Goal: Transaction & Acquisition: Book appointment/travel/reservation

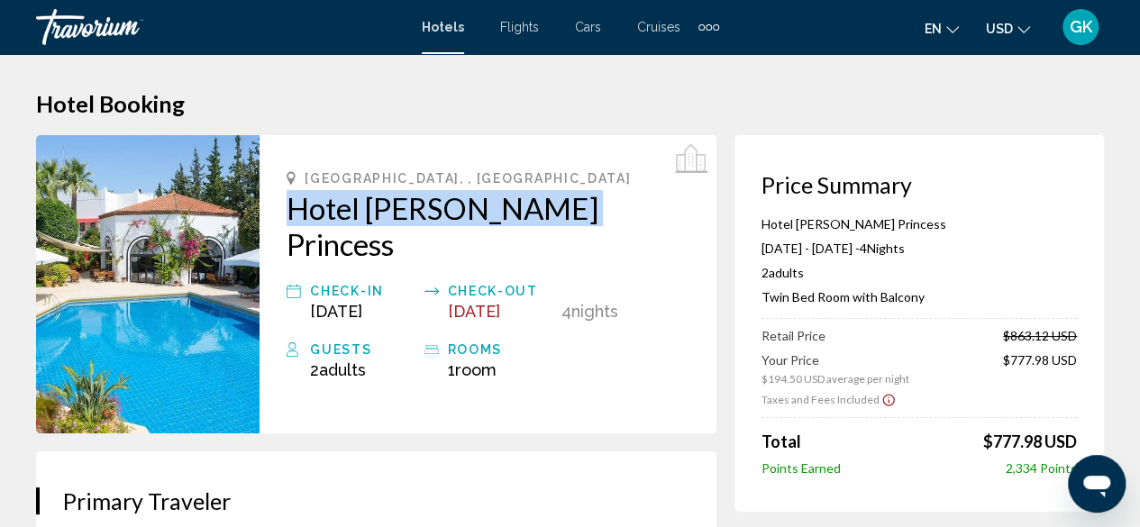
click at [367, 203] on h2 "Hotel [PERSON_NAME] Princess" at bounding box center [487, 226] width 403 height 72
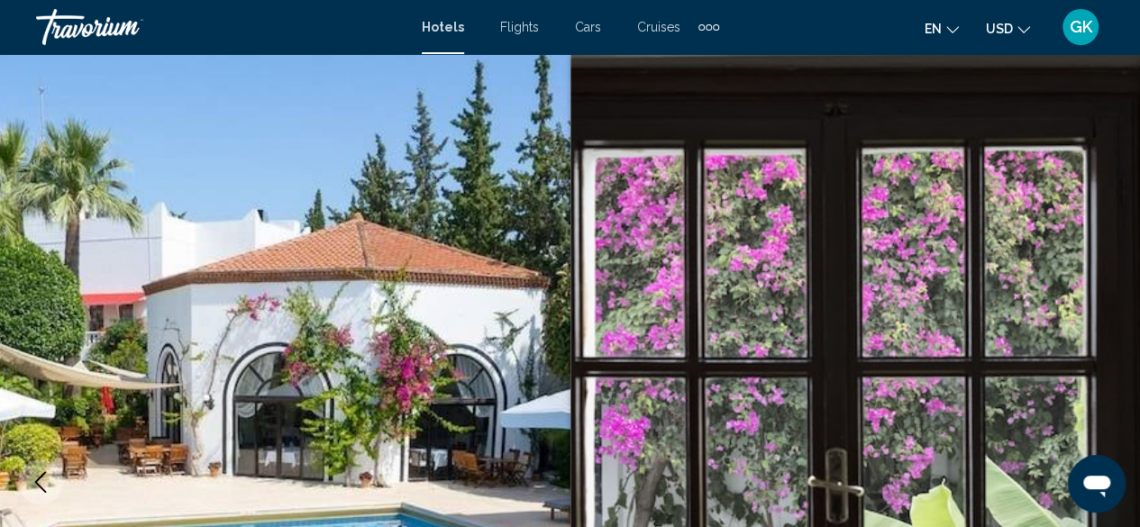
scroll to position [218, 0]
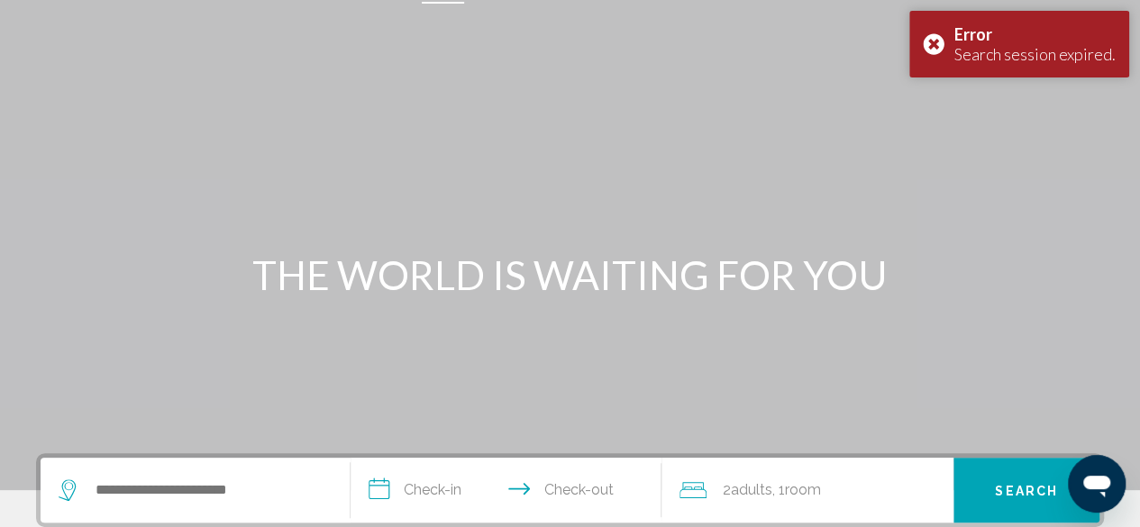
scroll to position [74, 0]
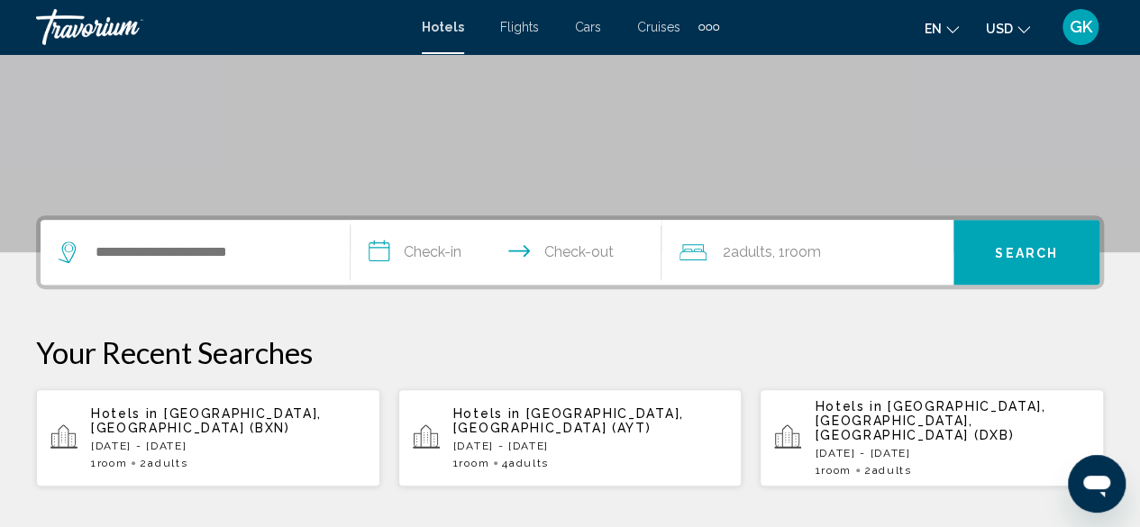
scroll to position [312, 0]
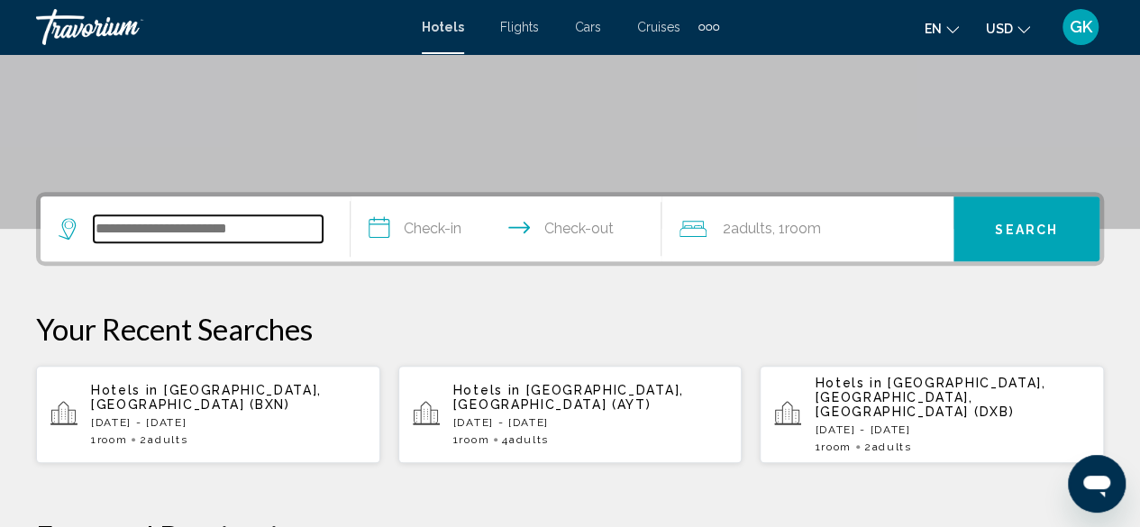
click at [130, 226] on input "Search widget" at bounding box center [208, 228] width 229 height 27
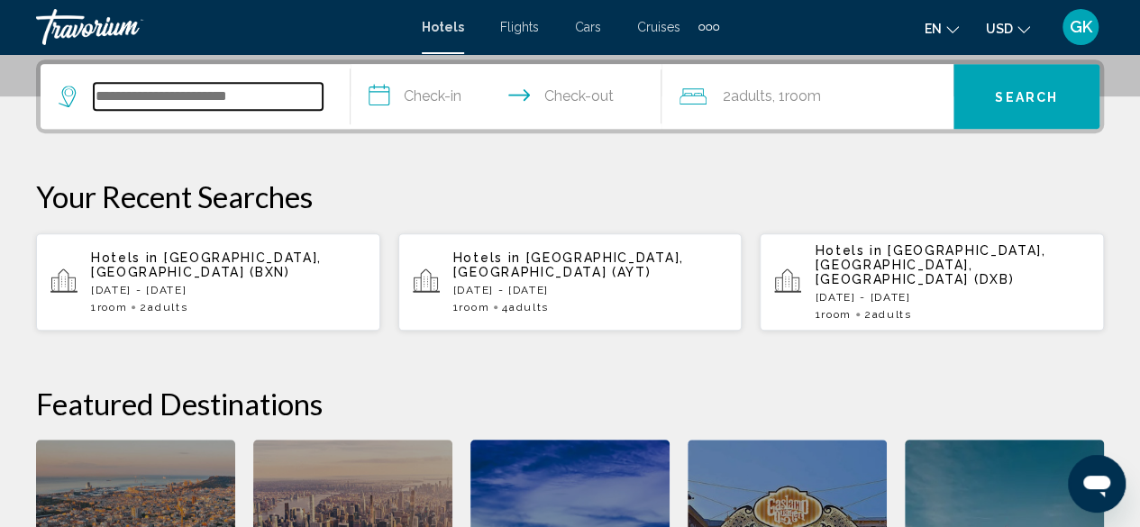
scroll to position [445, 0]
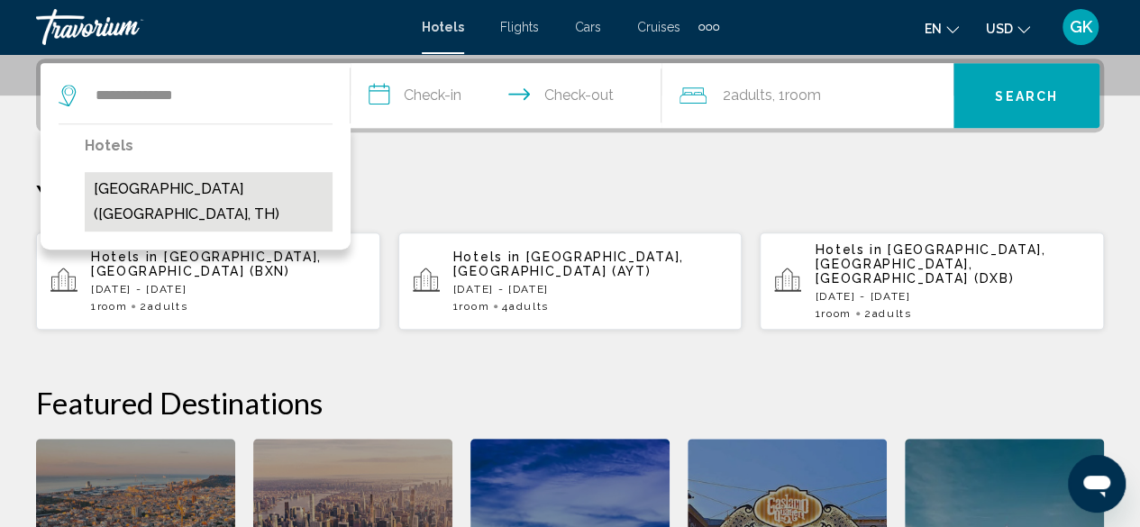
click at [188, 191] on button "Phuket Emerald Beach Resort (Phuket, TH)" at bounding box center [209, 201] width 248 height 59
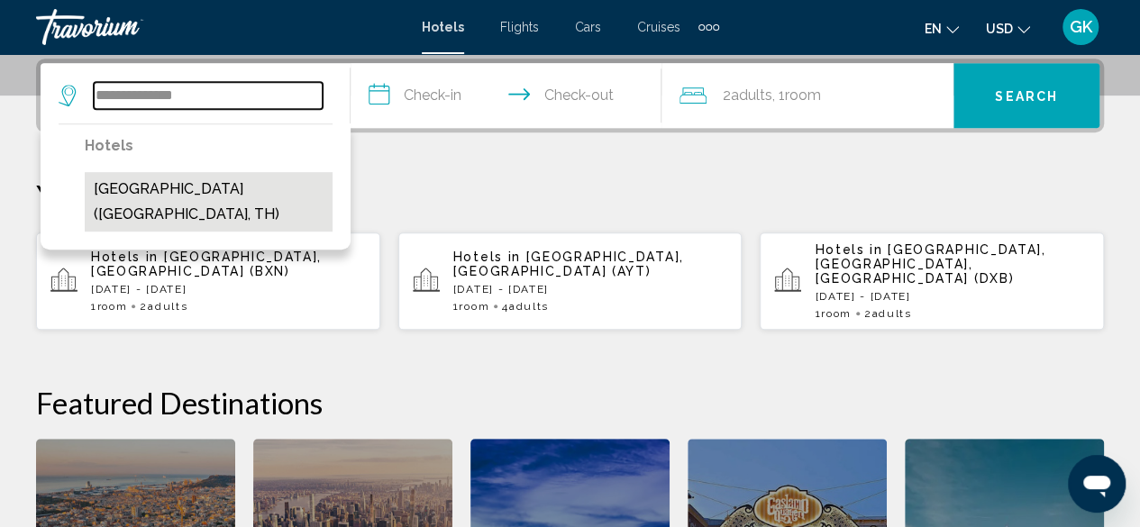
type input "**********"
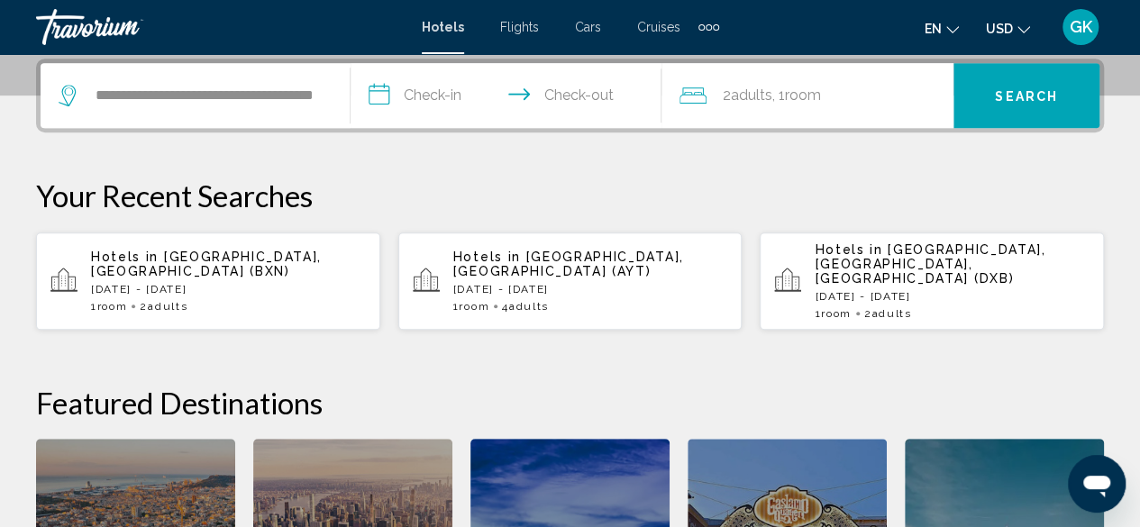
click at [444, 98] on input "**********" at bounding box center [508, 98] width 317 height 70
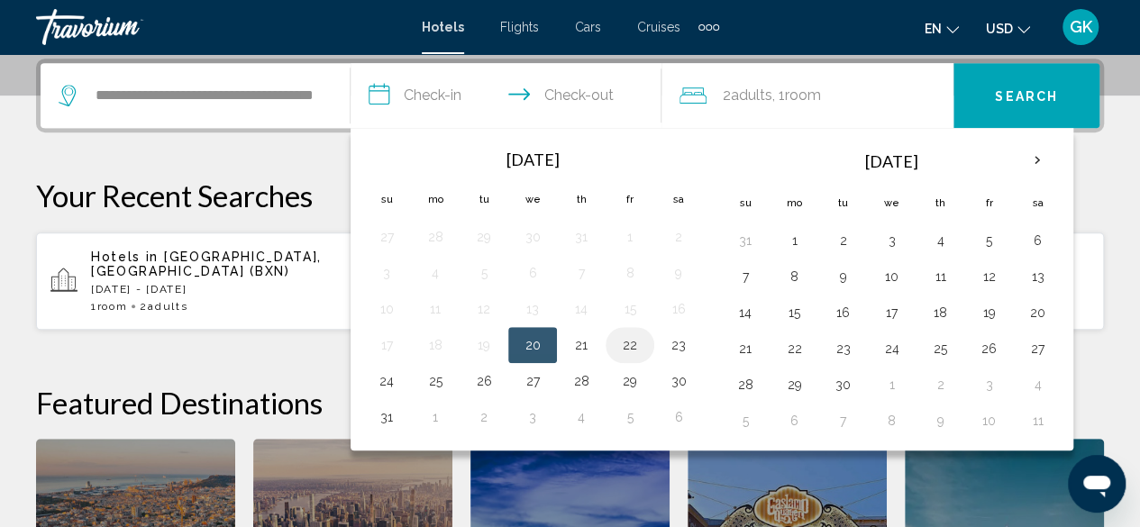
click at [626, 346] on button "22" at bounding box center [629, 344] width 29 height 25
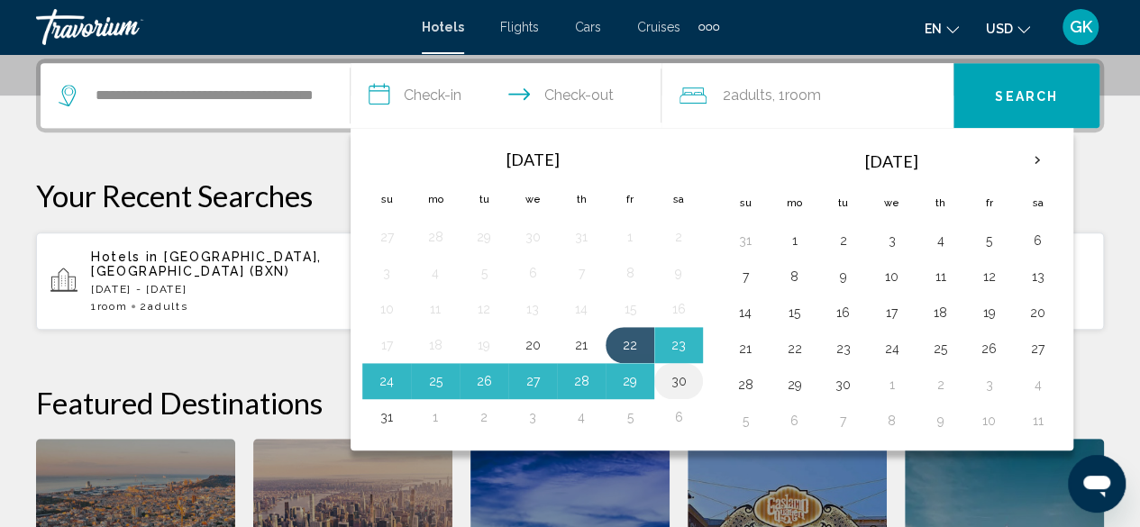
click at [673, 377] on button "30" at bounding box center [678, 380] width 29 height 25
type input "**********"
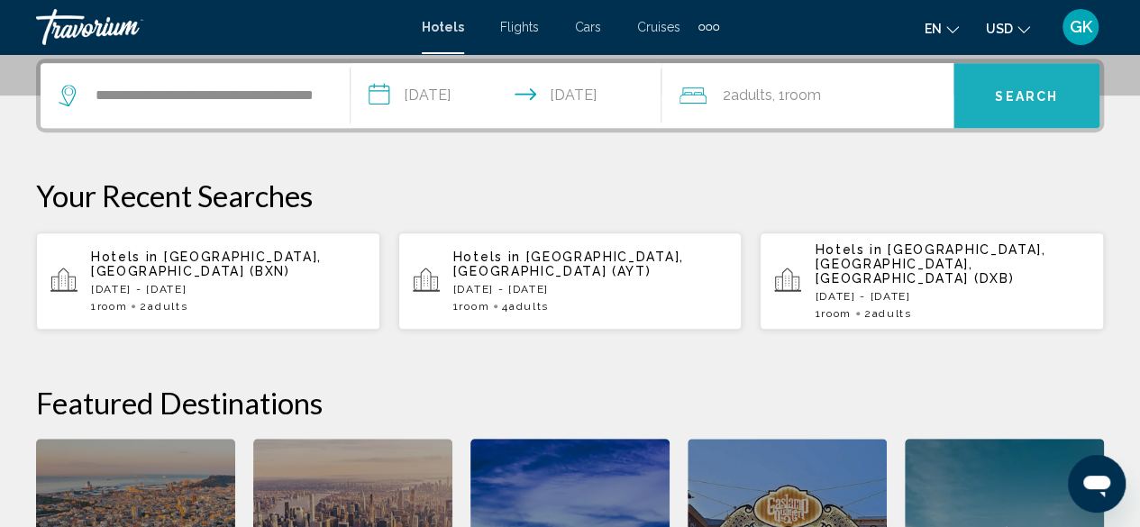
click at [1030, 110] on button "Search" at bounding box center [1026, 95] width 146 height 65
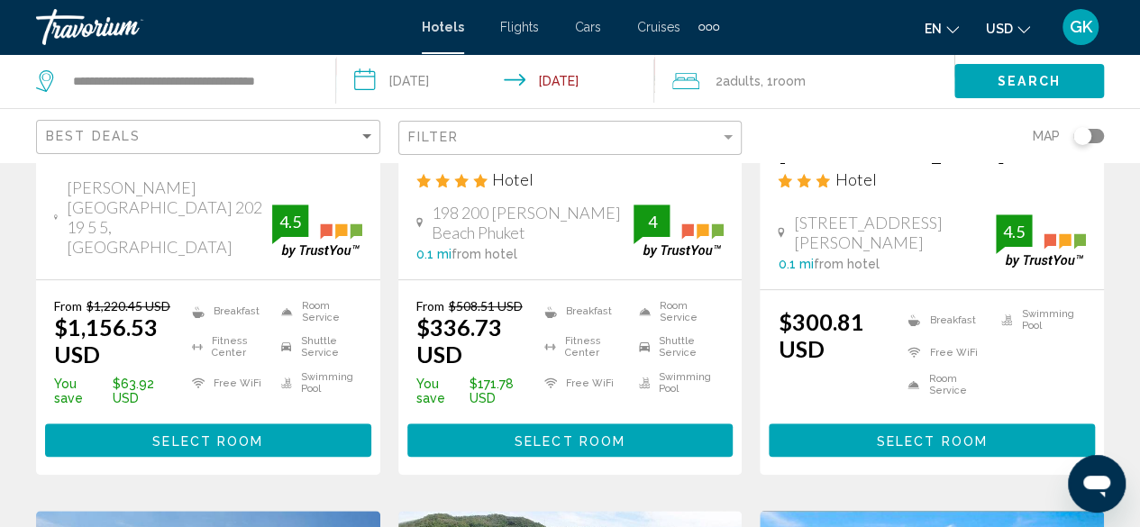
scroll to position [432, 0]
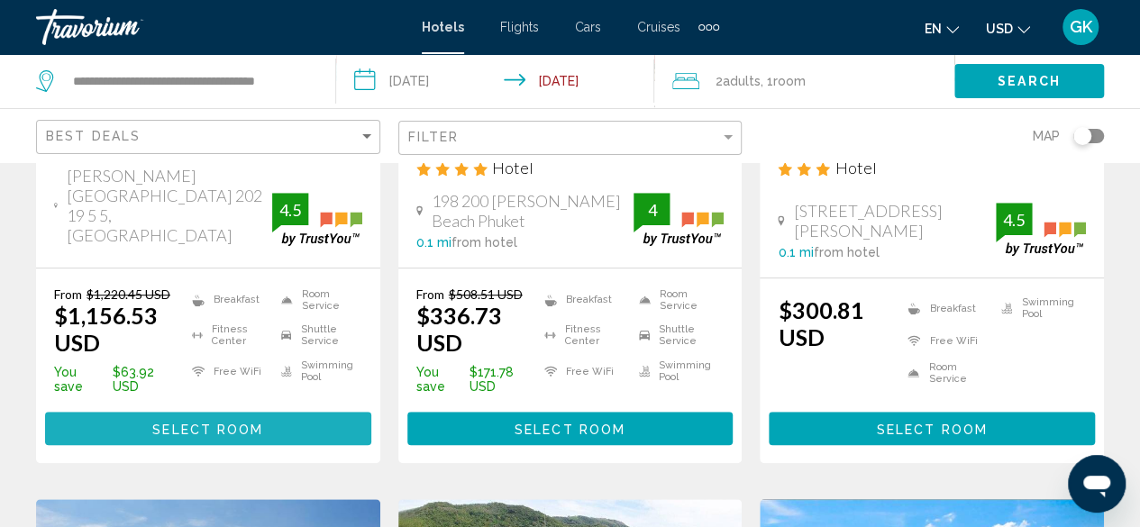
click at [155, 424] on span "Select Room" at bounding box center [207, 429] width 111 height 14
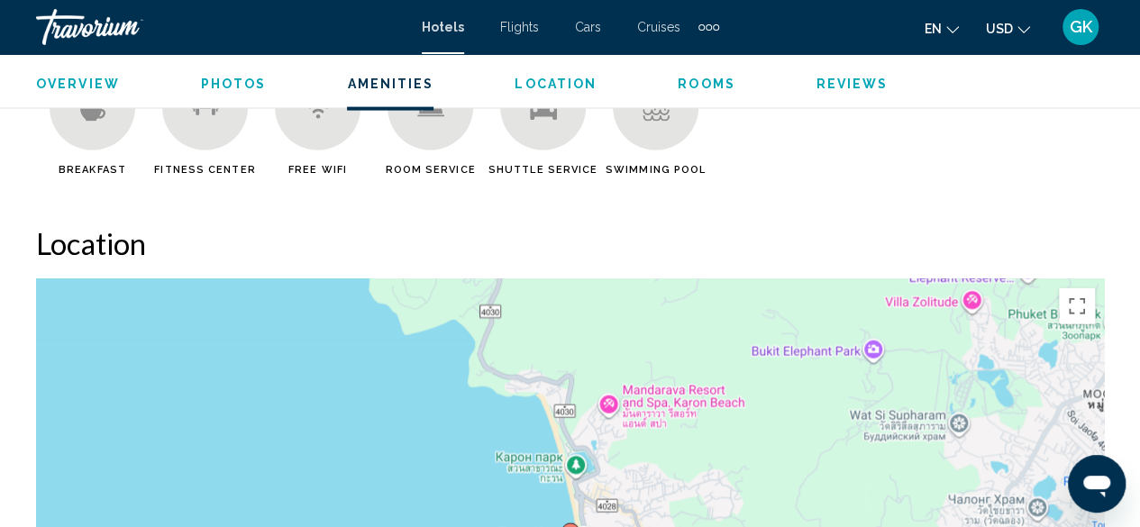
scroll to position [1696, 0]
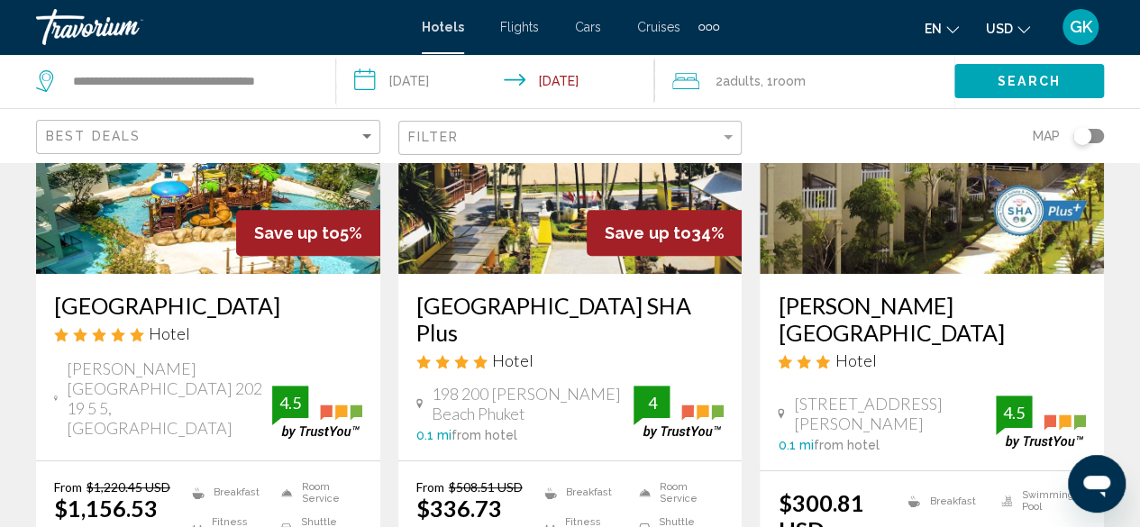
scroll to position [385, 0]
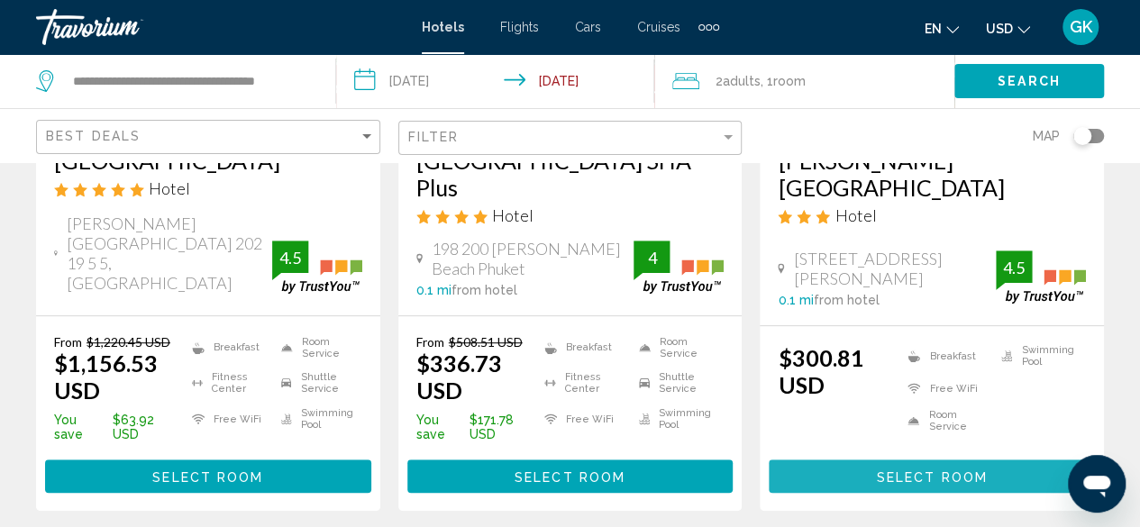
click at [995, 471] on button "Select Room" at bounding box center [931, 475] width 326 height 33
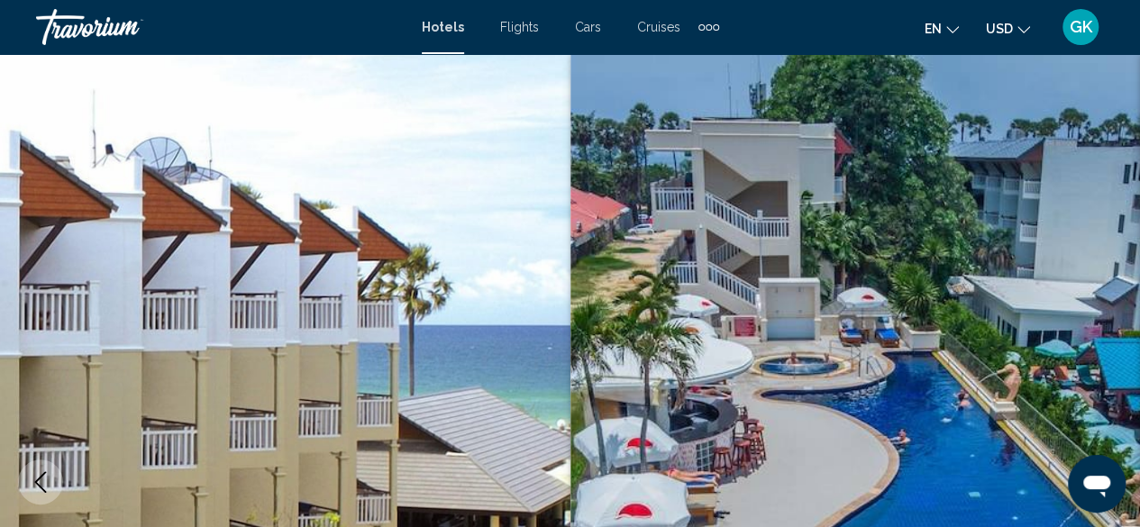
click at [592, 25] on span "Cars" at bounding box center [588, 27] width 26 height 14
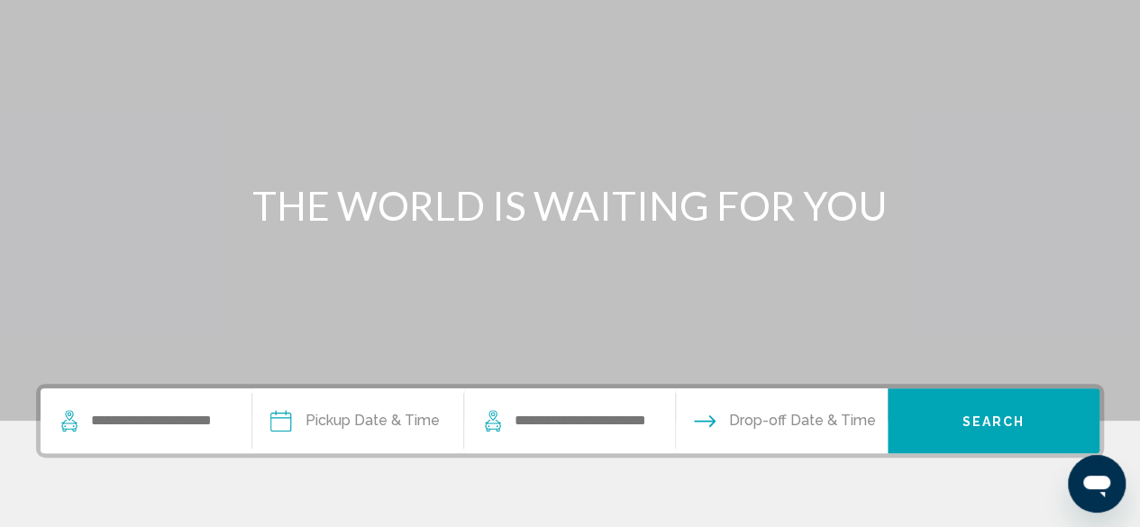
scroll to position [264, 0]
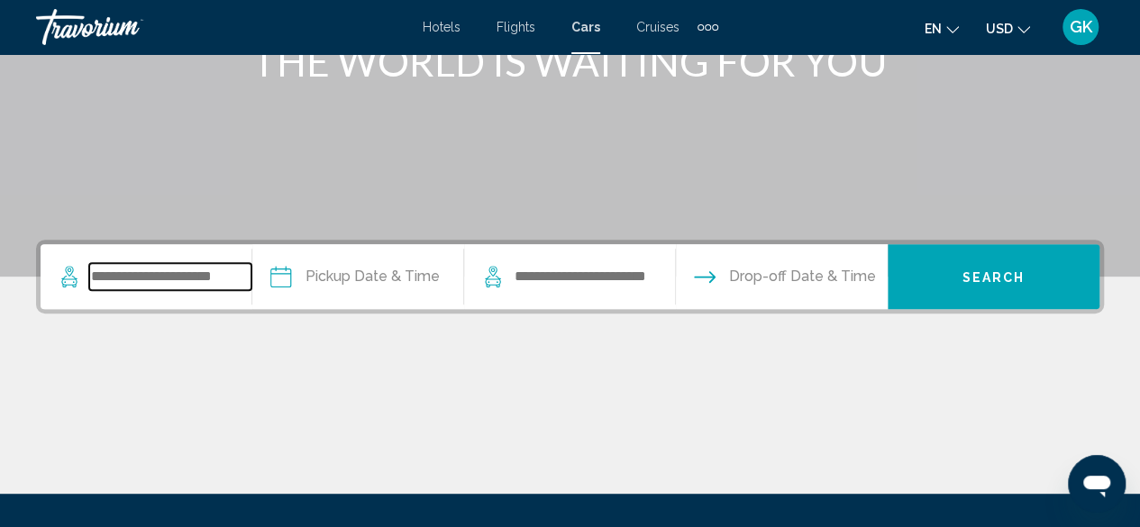
click at [186, 275] on input "Search widget" at bounding box center [170, 276] width 162 height 27
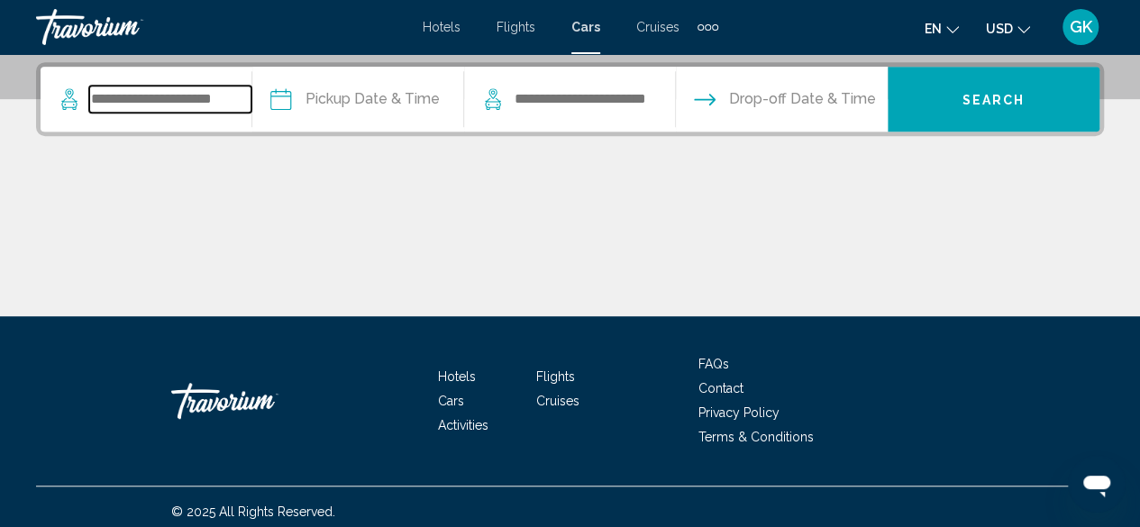
scroll to position [445, 0]
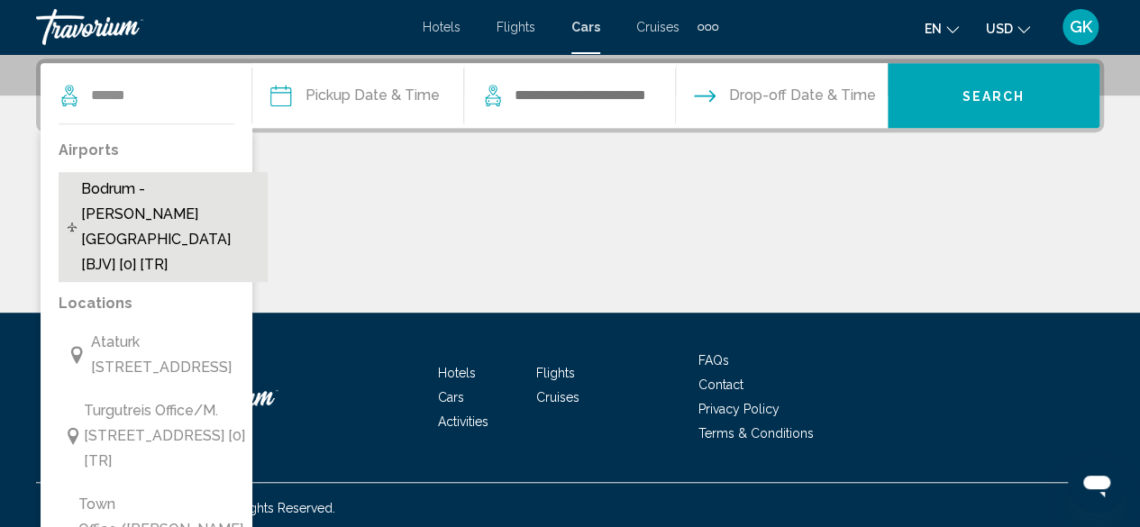
click at [115, 213] on span "Bodrum - Milas Airport [BJV] [0] [TR]" at bounding box center [169, 227] width 177 height 101
type input "**********"
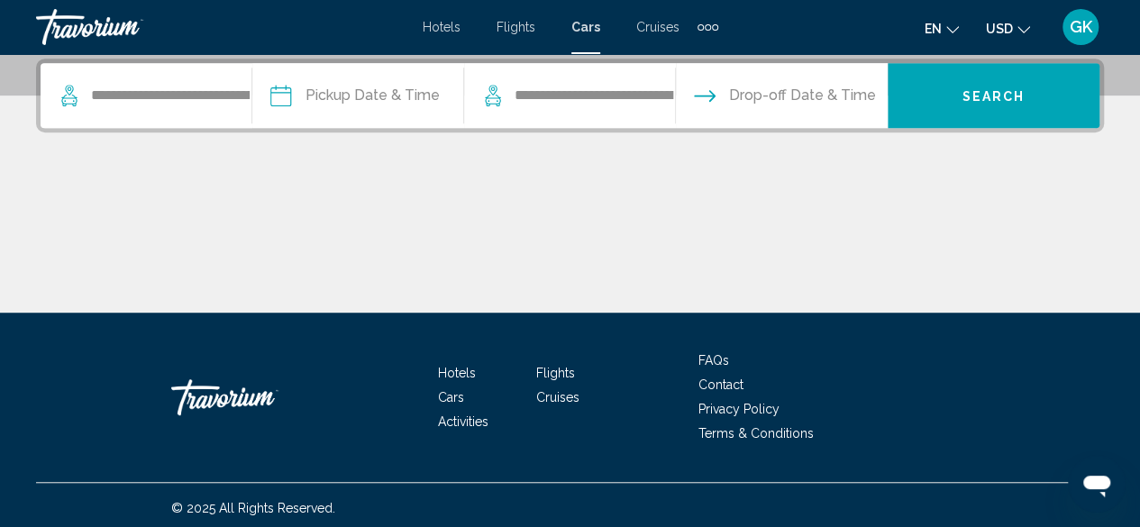
click at [364, 94] on input "Pickup date" at bounding box center [357, 98] width 219 height 70
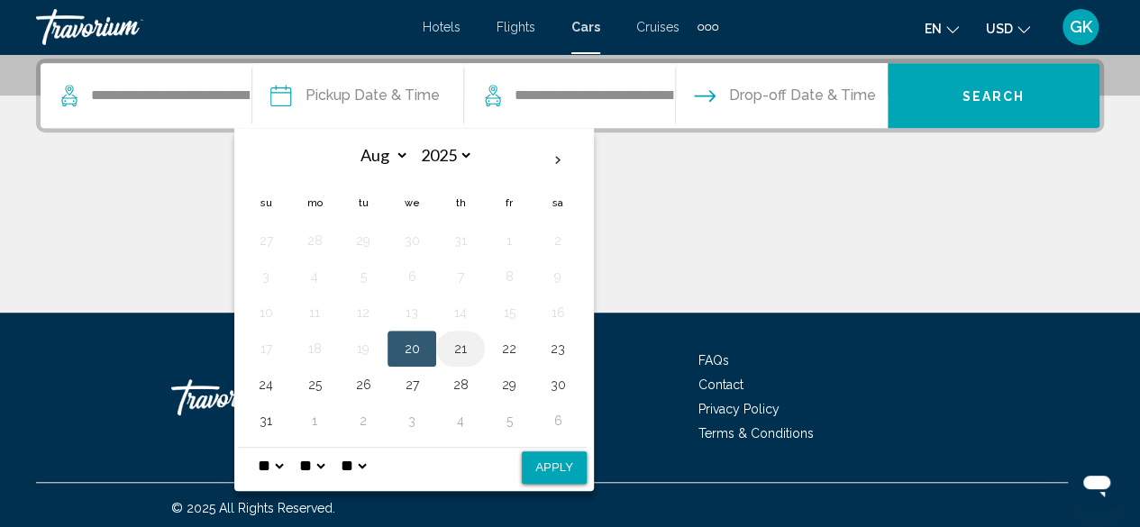
click at [468, 340] on button "21" at bounding box center [460, 348] width 29 height 25
click at [316, 388] on button "25" at bounding box center [314, 384] width 29 height 25
click at [463, 346] on button "21" at bounding box center [460, 348] width 29 height 25
click at [364, 100] on input "Pickup date" at bounding box center [357, 98] width 219 height 70
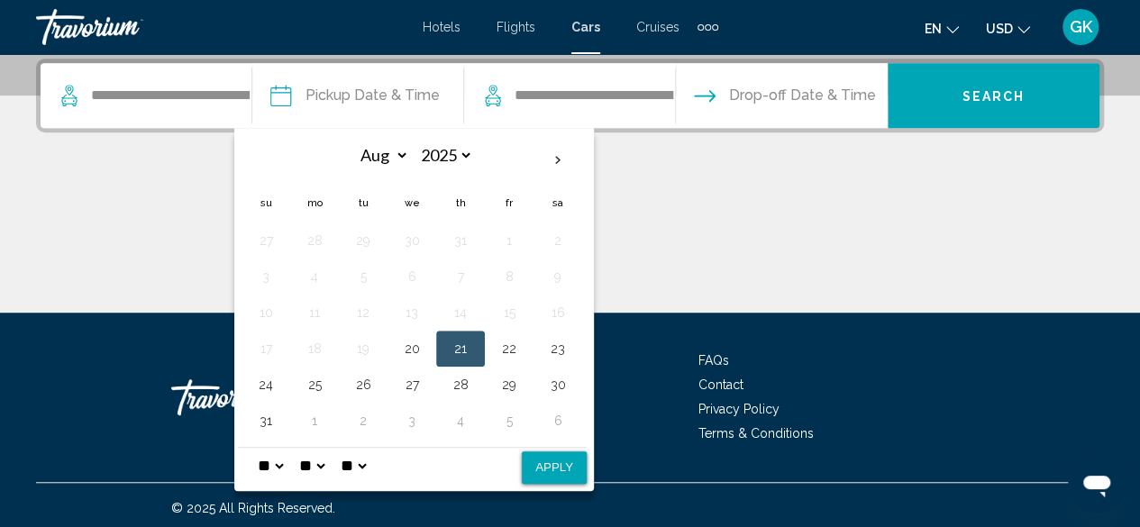
click at [410, 98] on input "Pickup date" at bounding box center [357, 98] width 219 height 70
click at [463, 336] on button "21" at bounding box center [460, 348] width 29 height 25
click at [369, 459] on select "** **" at bounding box center [353, 466] width 32 height 36
click at [286, 460] on select "* * * * * * * * * ** ** **" at bounding box center [270, 466] width 32 height 36
click at [286, 459] on select "* * * * * * * * * ** ** **" at bounding box center [270, 466] width 32 height 36
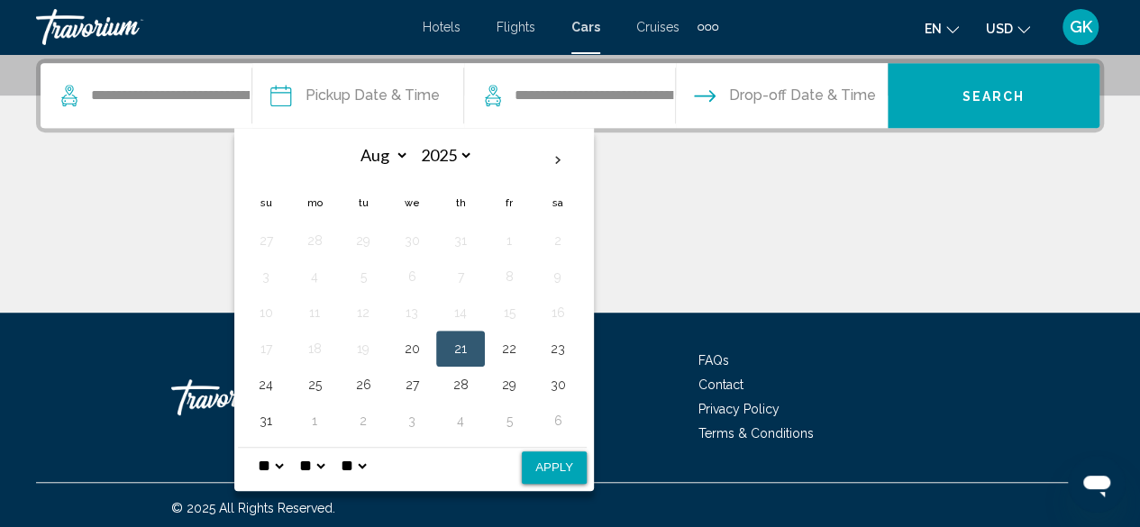
select select "*"
click at [255, 448] on select "* * * * * * * * * ** ** **" at bounding box center [270, 466] width 32 height 36
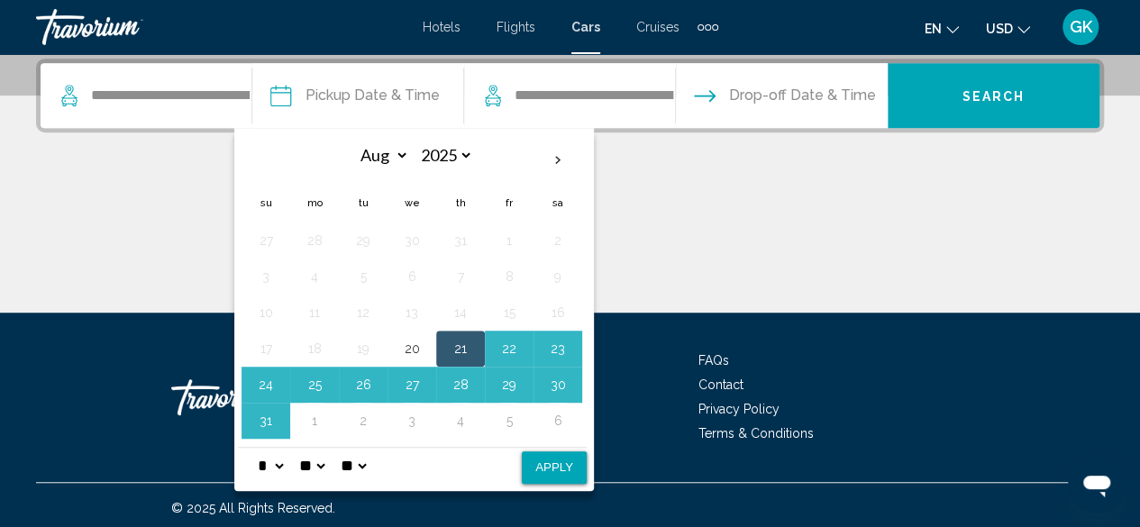
click at [328, 460] on select "**" at bounding box center [311, 466] width 32 height 36
click at [328, 463] on select "**" at bounding box center [311, 466] width 32 height 36
click at [301, 448] on select "**" at bounding box center [311, 466] width 32 height 36
click at [327, 466] on select "**" at bounding box center [311, 466] width 32 height 36
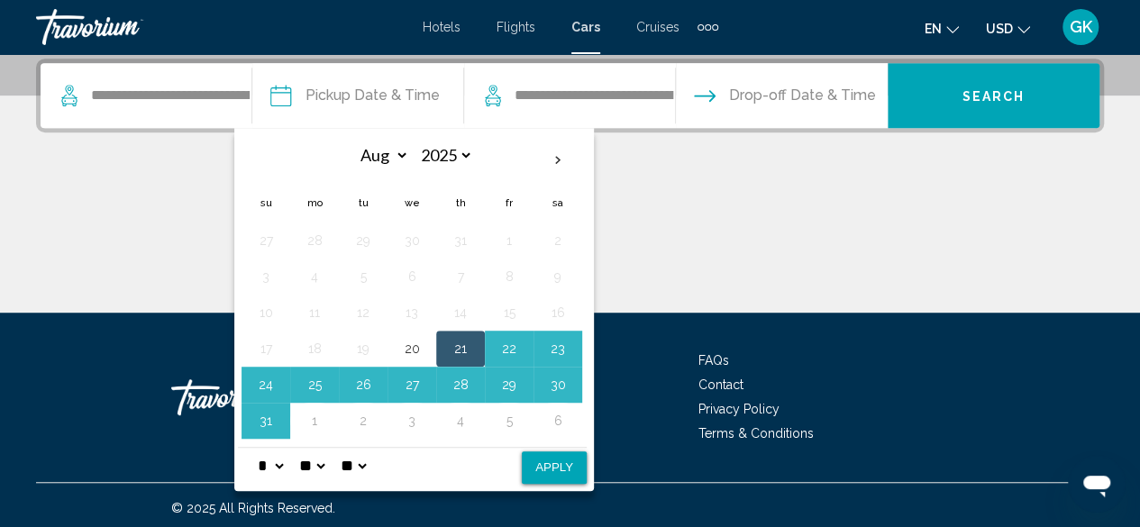
click at [328, 461] on select "**" at bounding box center [311, 466] width 32 height 36
click at [328, 462] on select "**" at bounding box center [311, 466] width 32 height 36
click at [425, 468] on div "* * * * * * * * * ** ** ** ** ** **" at bounding box center [412, 465] width 349 height 37
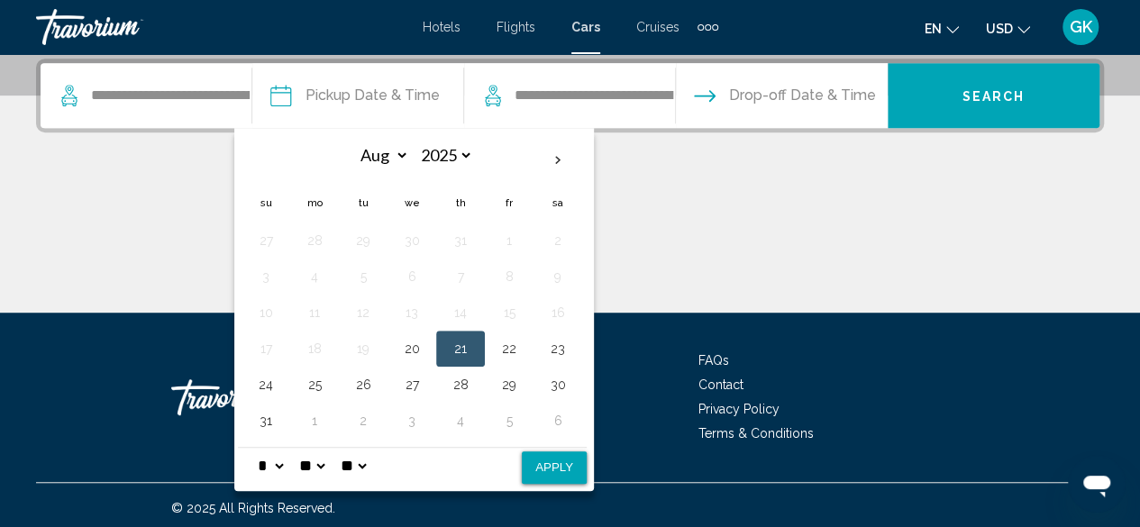
click at [456, 336] on button "21" at bounding box center [460, 348] width 29 height 25
click at [459, 342] on button "21" at bounding box center [460, 348] width 29 height 25
click at [564, 460] on button "Apply" at bounding box center [554, 467] width 65 height 32
type input "**********"
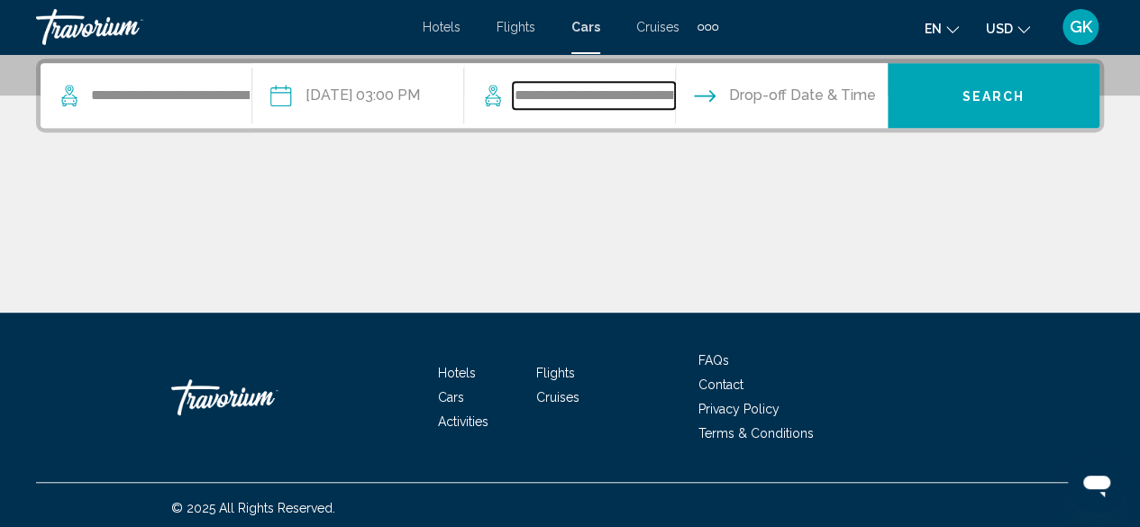
click at [546, 94] on input "**********" at bounding box center [594, 95] width 162 height 27
click at [749, 95] on input "Drop-off date" at bounding box center [780, 98] width 219 height 70
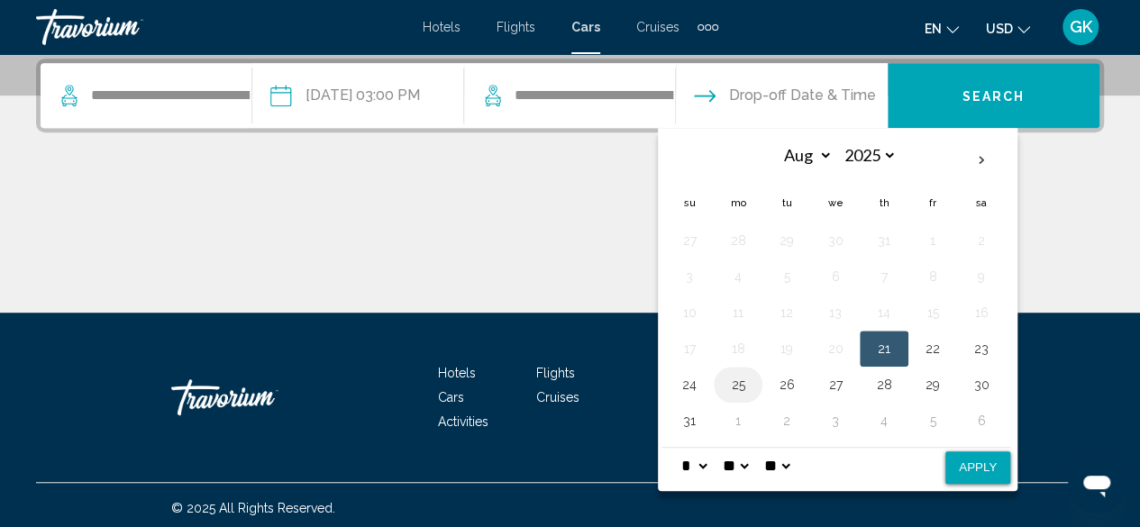
click at [740, 385] on button "25" at bounding box center [737, 384] width 29 height 25
click at [793, 465] on select "** **" at bounding box center [776, 466] width 32 height 36
select select "**"
click at [775, 448] on select "** **" at bounding box center [776, 466] width 32 height 36
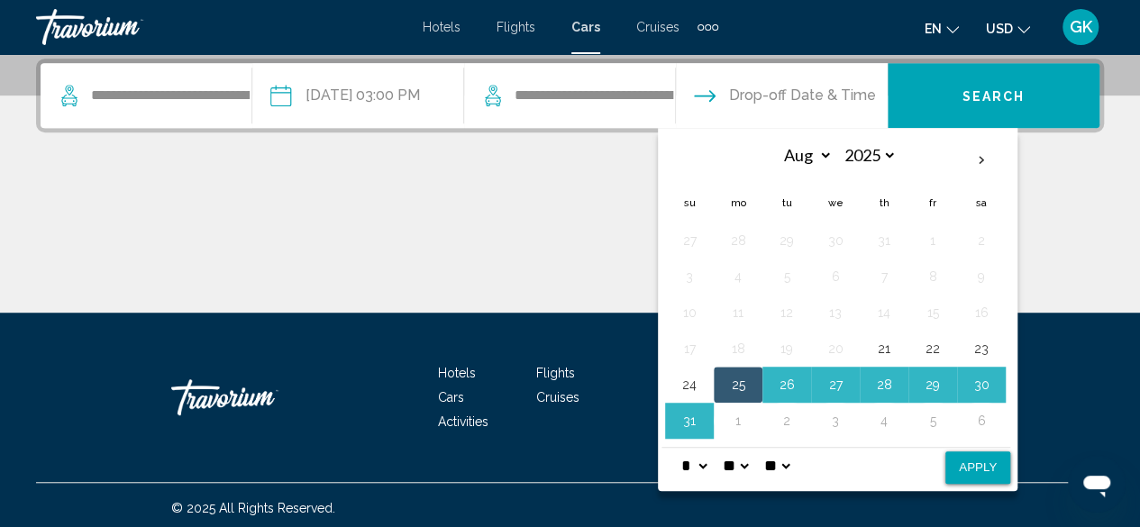
click at [710, 461] on select "* * * * * * * * * ** ** **" at bounding box center [693, 466] width 32 height 36
select select "*"
click at [679, 448] on select "* * * * * * * * * ** ** **" at bounding box center [693, 466] width 32 height 36
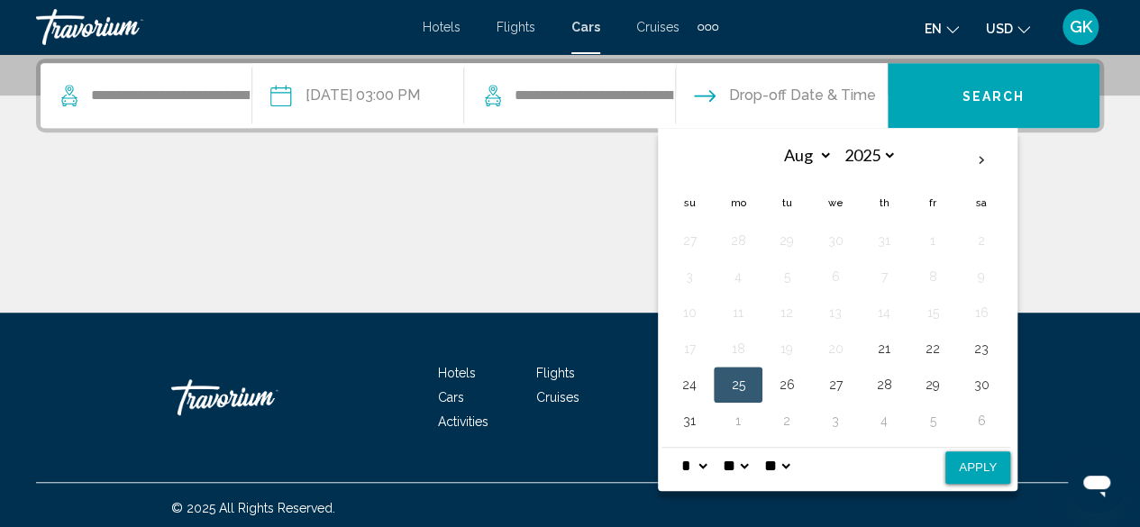
click at [743, 379] on button "25" at bounding box center [737, 384] width 29 height 25
click at [973, 460] on button "Apply" at bounding box center [977, 467] width 65 height 32
type input "**********"
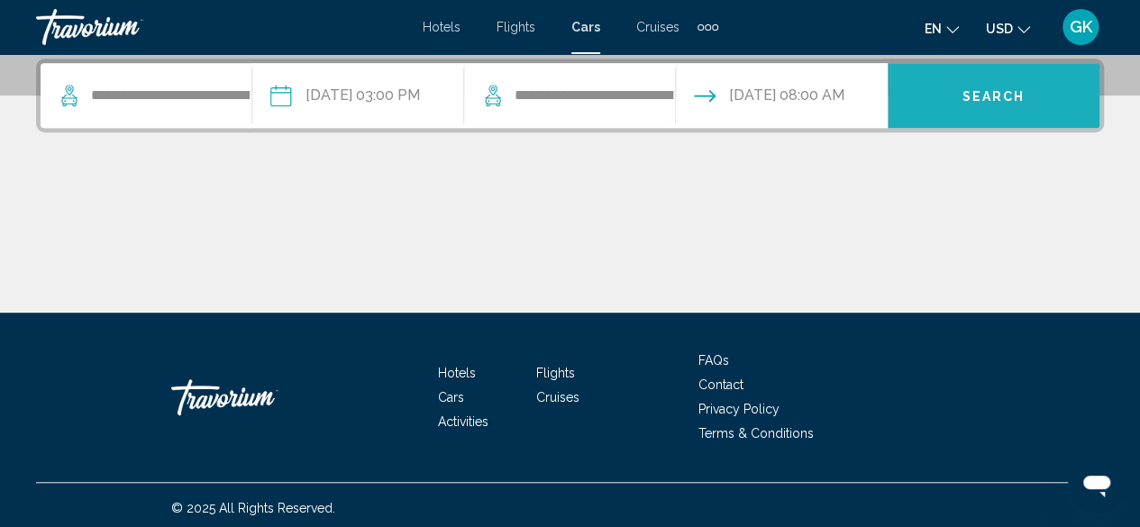
click at [1005, 90] on span "Search" at bounding box center [993, 96] width 63 height 14
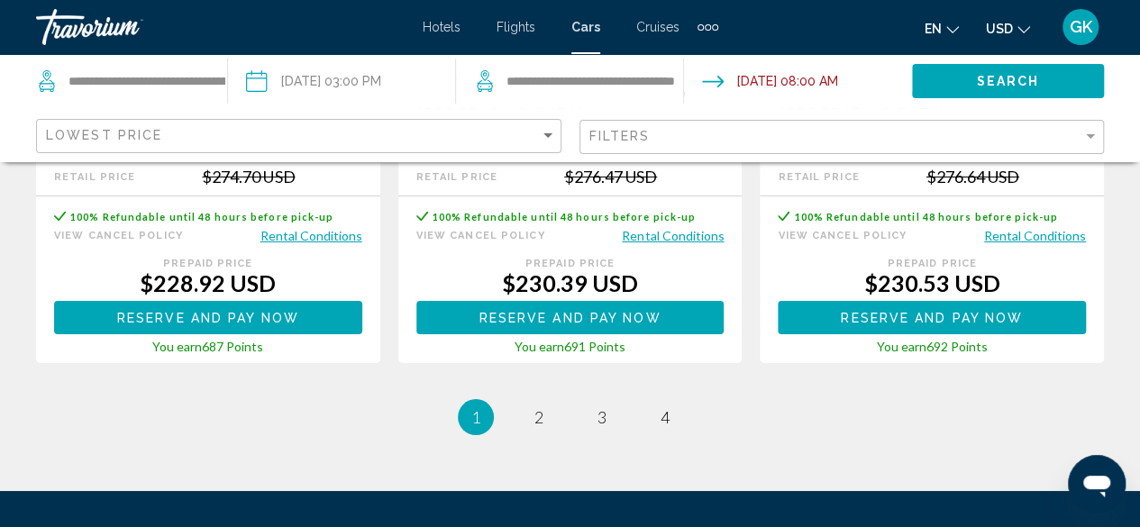
scroll to position [3178, 0]
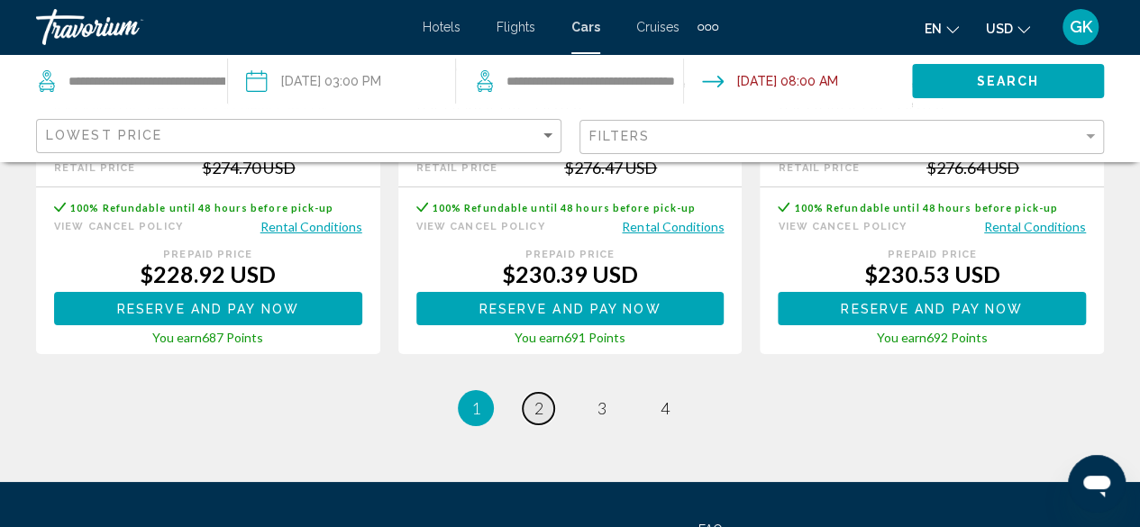
click at [535, 398] on span "2" at bounding box center [538, 408] width 9 height 20
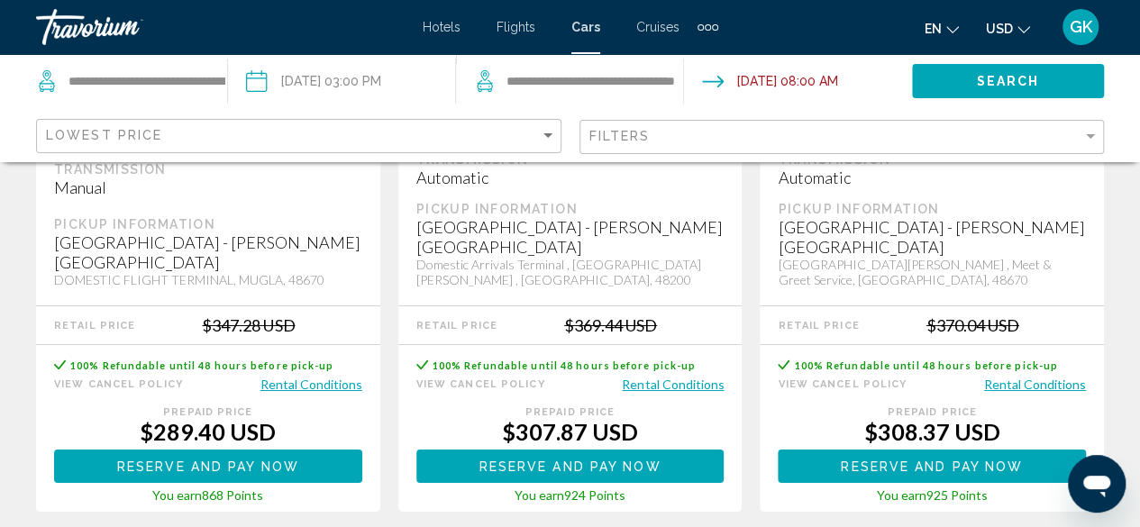
scroll to position [2962, 0]
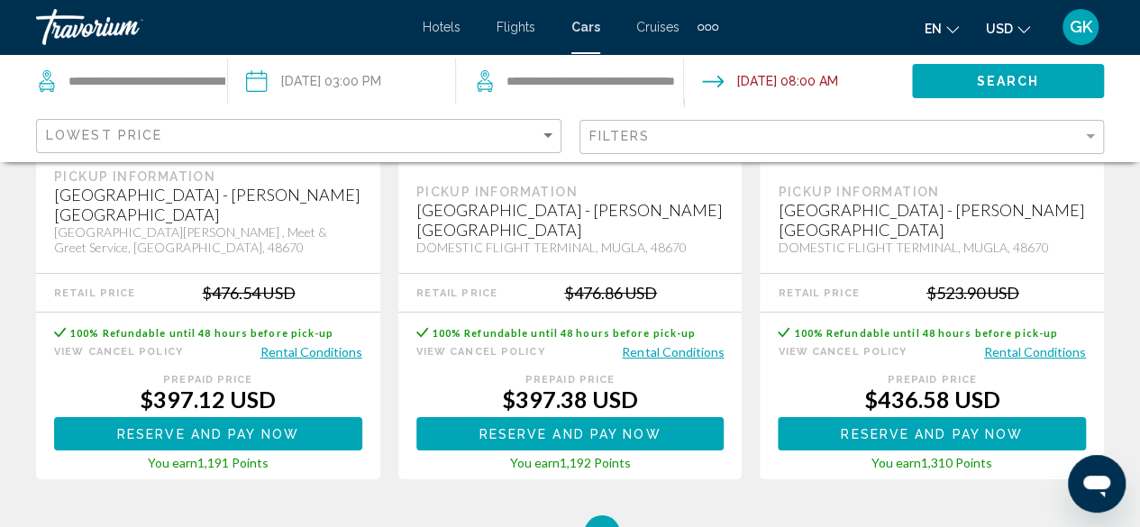
scroll to position [3003, 0]
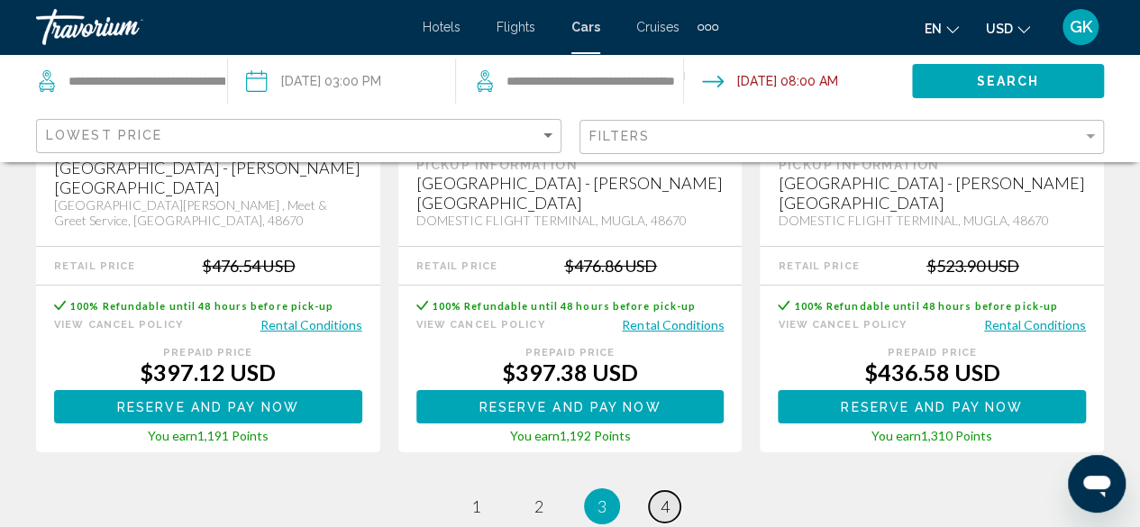
click at [665, 496] on span "4" at bounding box center [664, 506] width 9 height 20
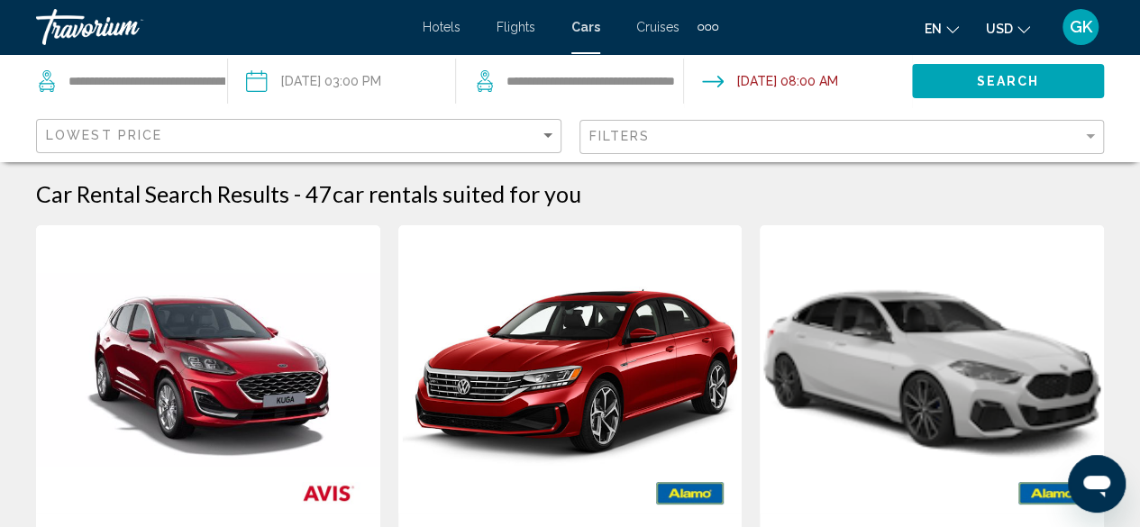
click at [710, 30] on div "Extra navigation items" at bounding box center [707, 27] width 21 height 27
click at [685, 53] on span "Activities" at bounding box center [678, 60] width 50 height 14
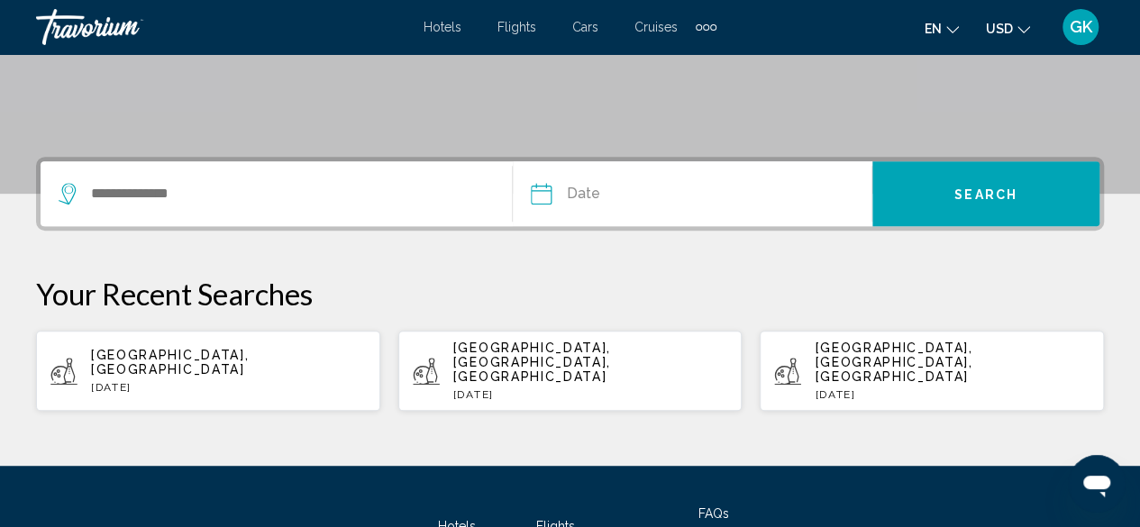
scroll to position [359, 0]
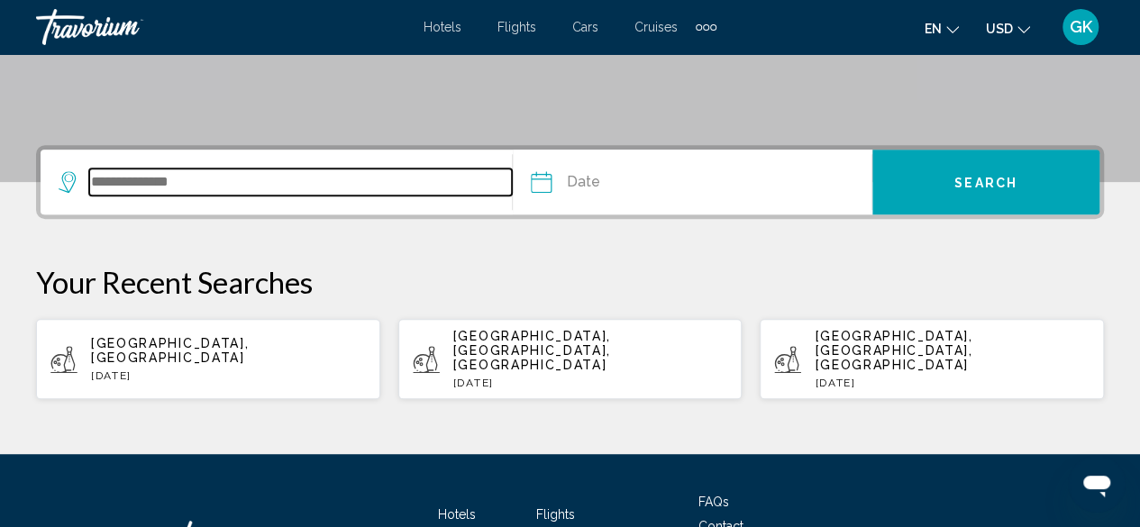
click at [281, 193] on input "Search widget" at bounding box center [300, 181] width 422 height 27
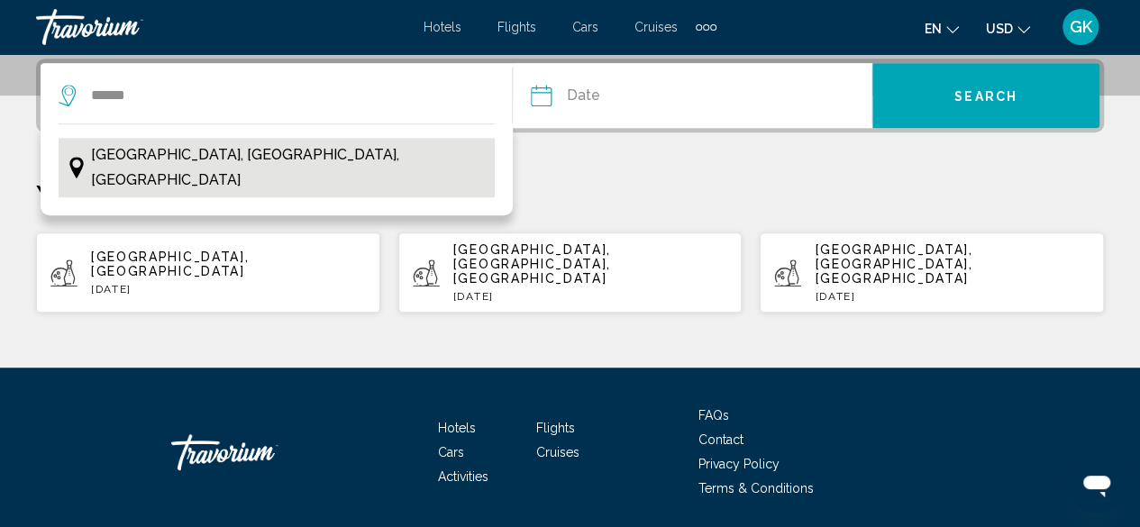
click at [184, 158] on span "Bodrum, Turkish Riviera, Turkey" at bounding box center [288, 167] width 395 height 50
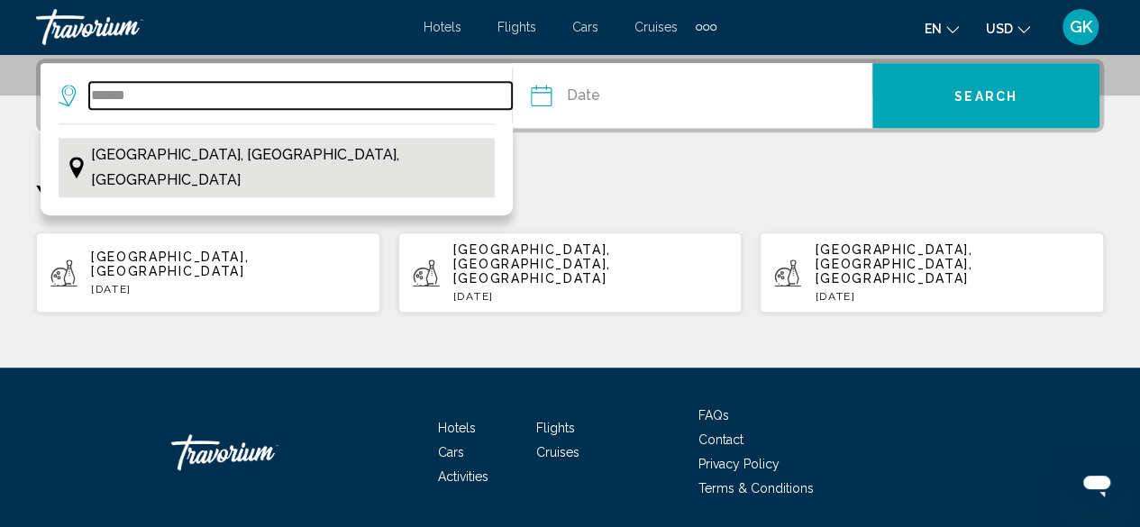
type input "**********"
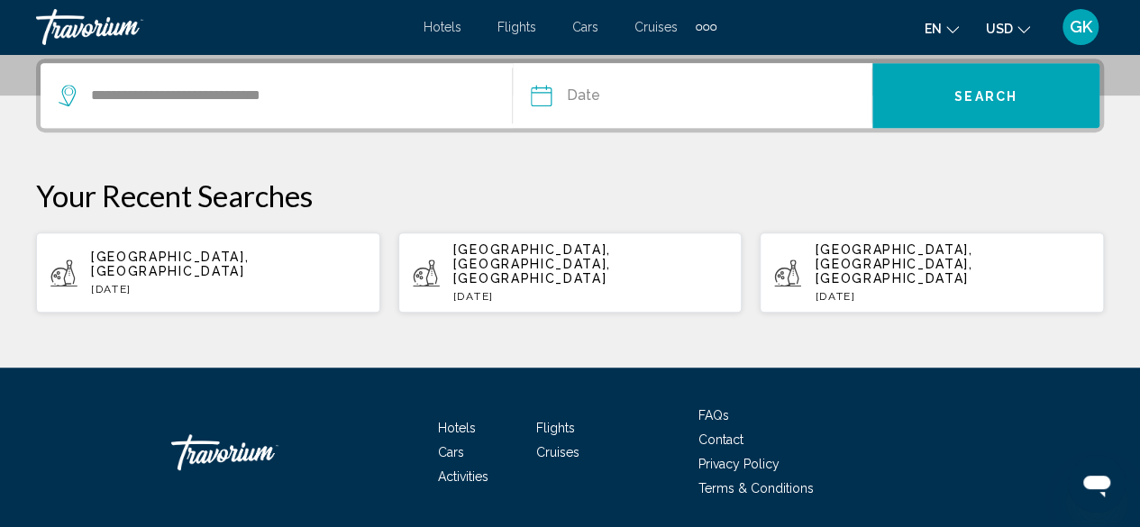
click at [575, 95] on input "Date" at bounding box center [614, 98] width 177 height 70
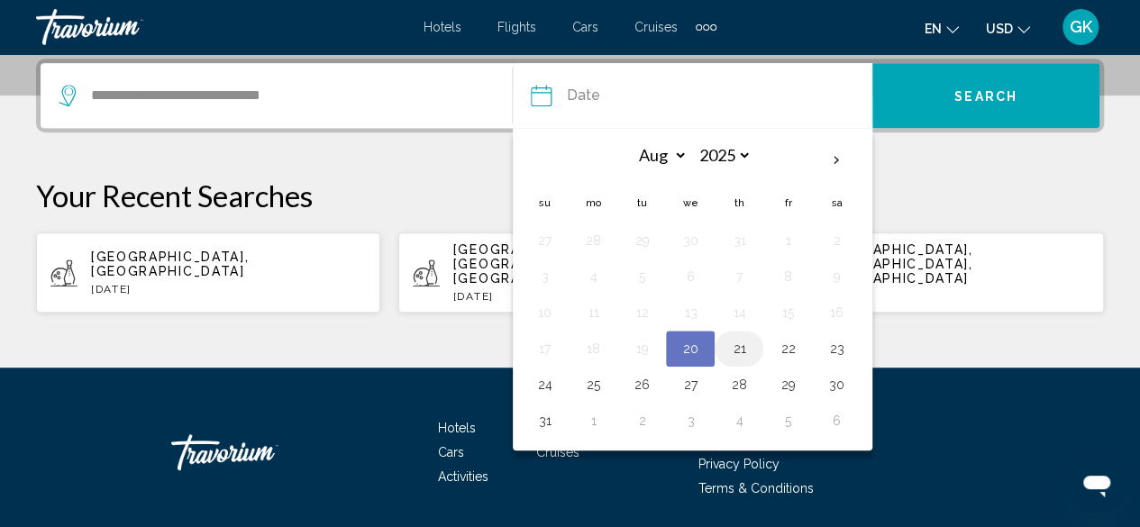
click at [737, 346] on button "21" at bounding box center [738, 348] width 29 height 25
type input "**********"
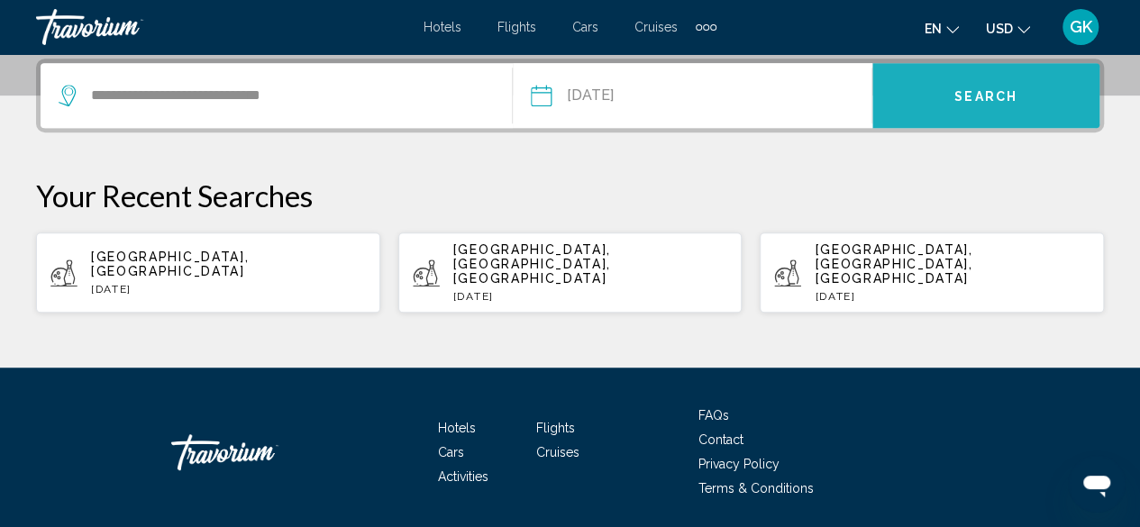
click at [936, 92] on button "Search" at bounding box center [985, 95] width 227 height 65
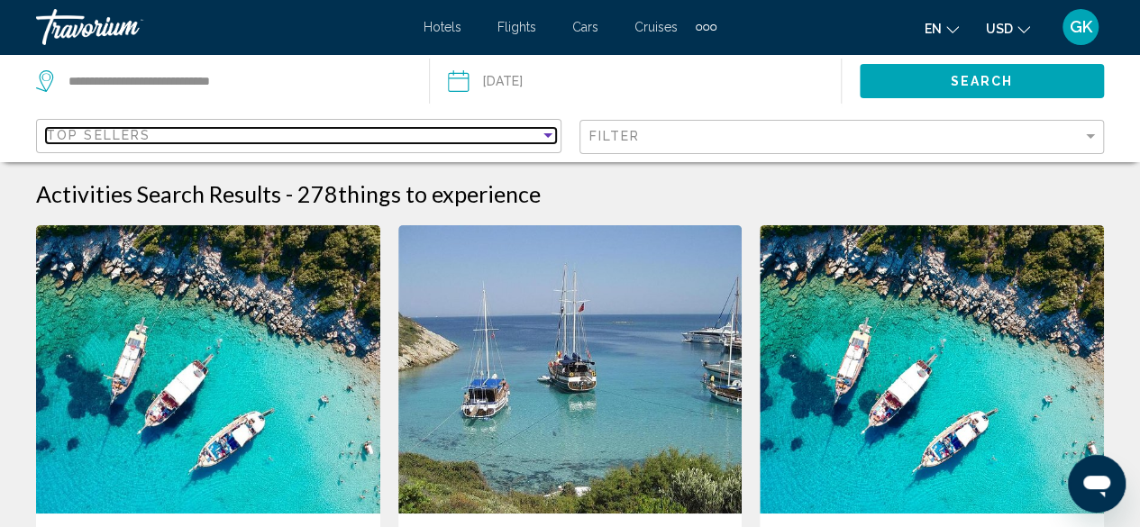
click at [544, 138] on div "Sort by" at bounding box center [548, 135] width 16 height 14
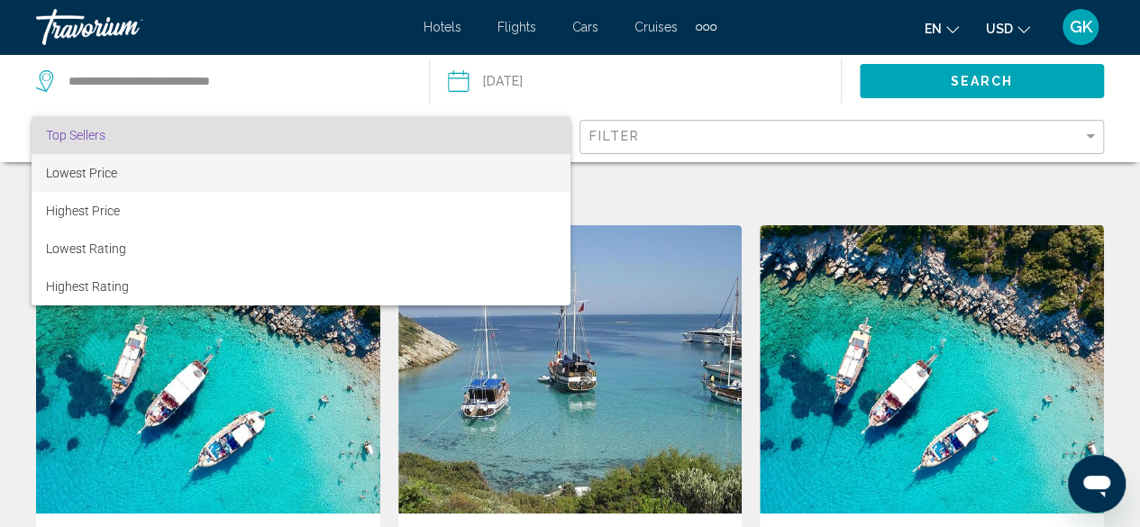
click at [524, 176] on span "Lowest Price" at bounding box center [301, 173] width 510 height 38
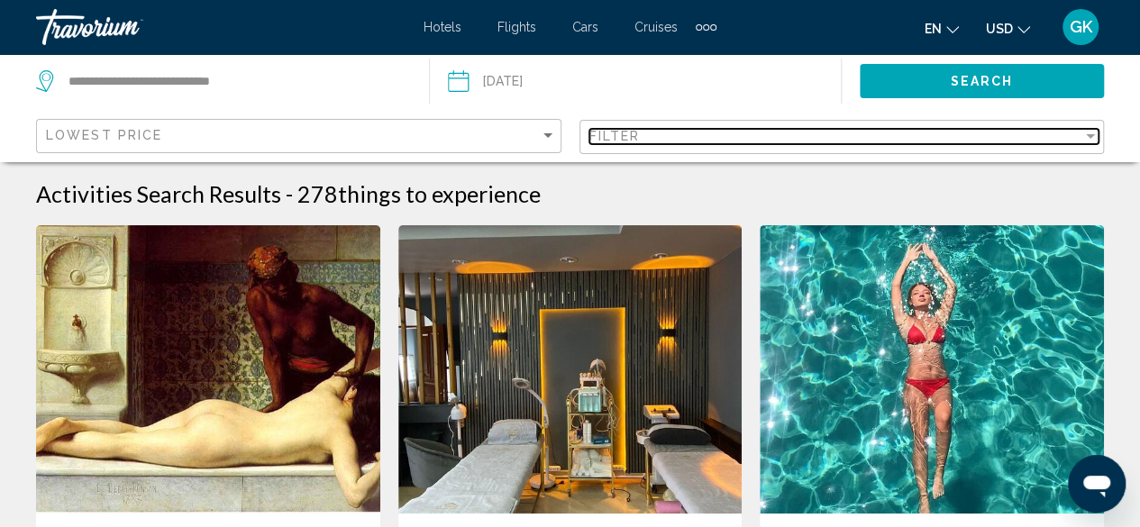
click at [1091, 137] on div "Filter" at bounding box center [1089, 136] width 9 height 5
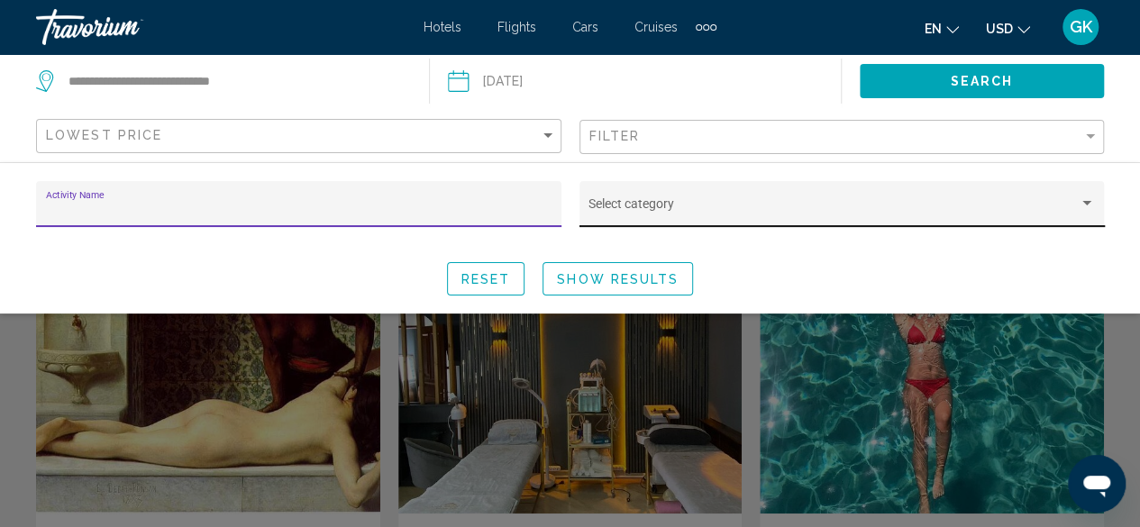
click at [995, 201] on div "Select category" at bounding box center [841, 209] width 506 height 37
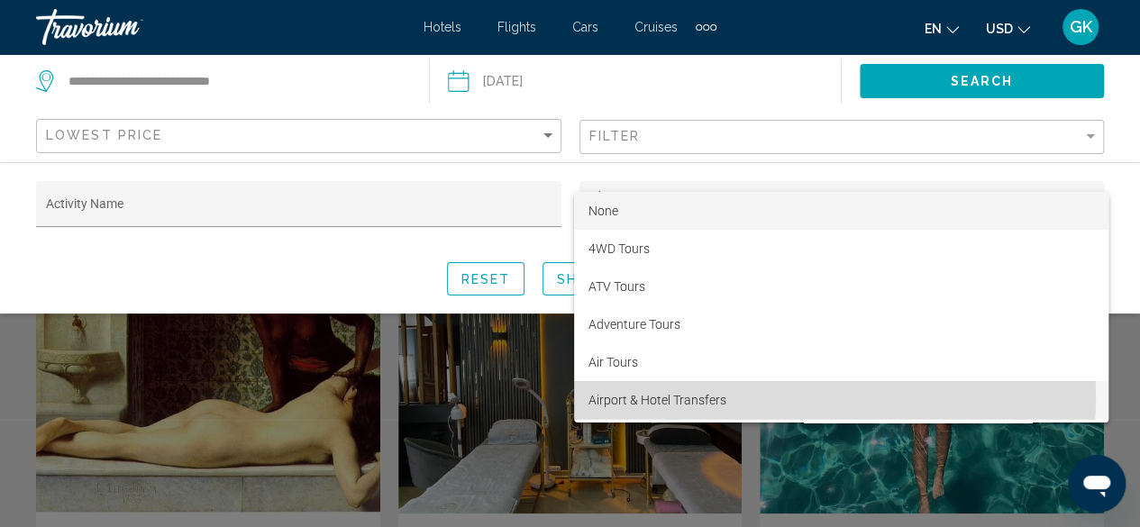
click at [804, 397] on span "Airport & Hotel Transfers" at bounding box center [840, 400] width 505 height 38
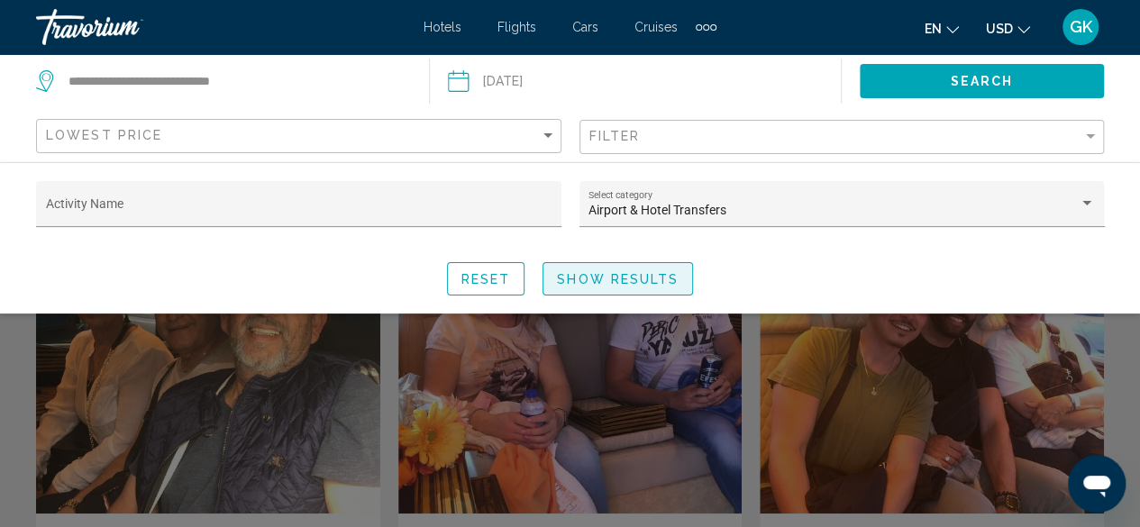
click at [649, 284] on span "Show Results" at bounding box center [618, 279] width 122 height 14
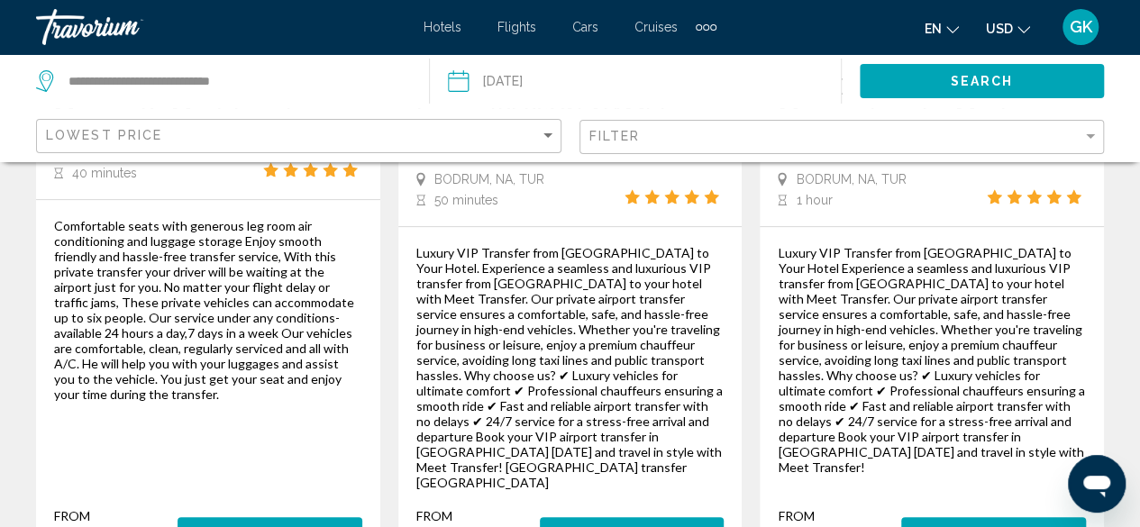
scroll to position [473, 0]
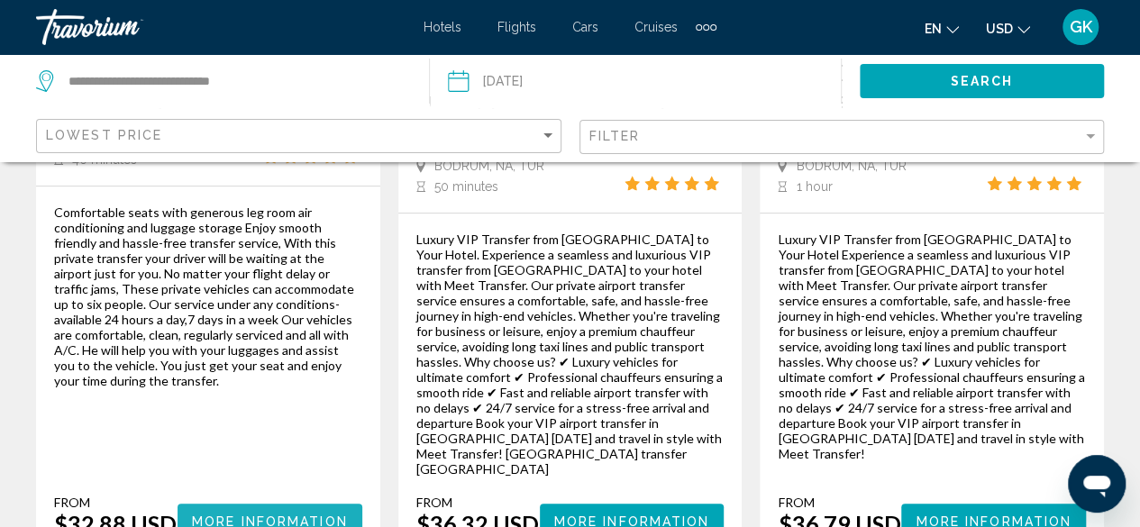
click at [299, 513] on span "More Information" at bounding box center [270, 520] width 156 height 14
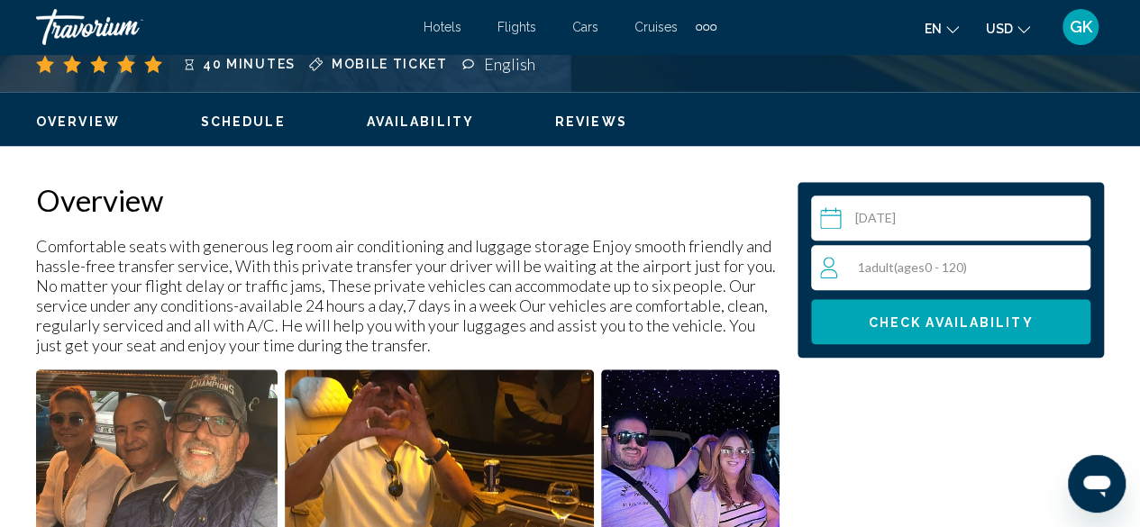
scroll to position [950, 0]
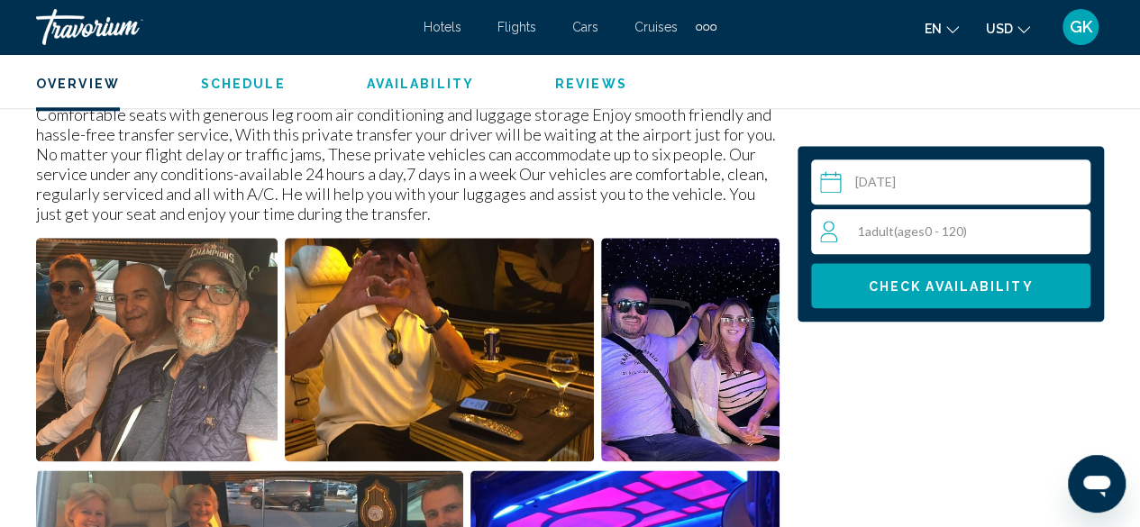
click at [1036, 241] on div "1 Adult Adults ( ages 0 - 120)" at bounding box center [954, 232] width 269 height 22
click at [1073, 228] on icon "Increment adults" at bounding box center [1072, 231] width 16 height 22
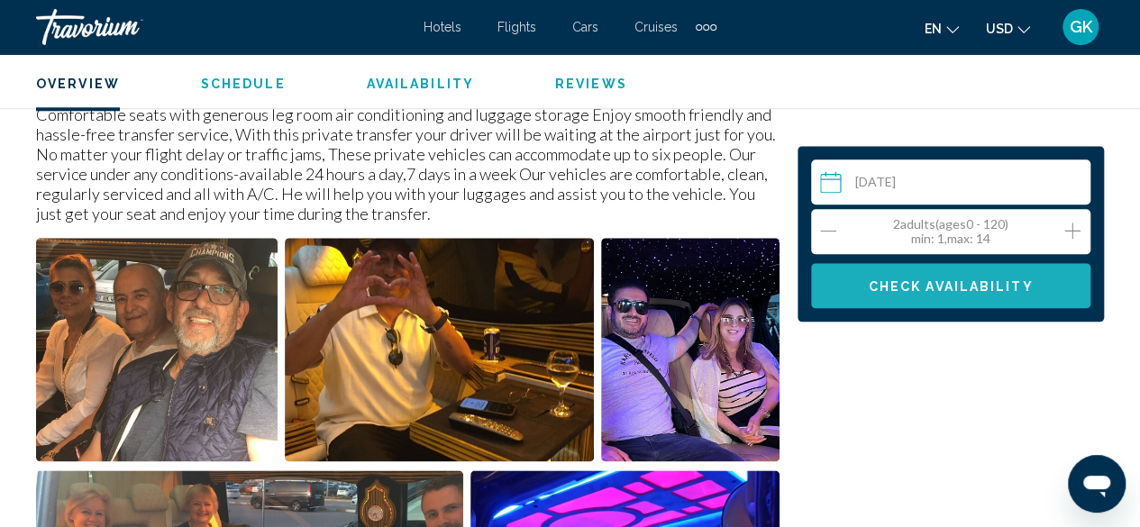
click at [979, 280] on span "Check Availability" at bounding box center [950, 286] width 165 height 14
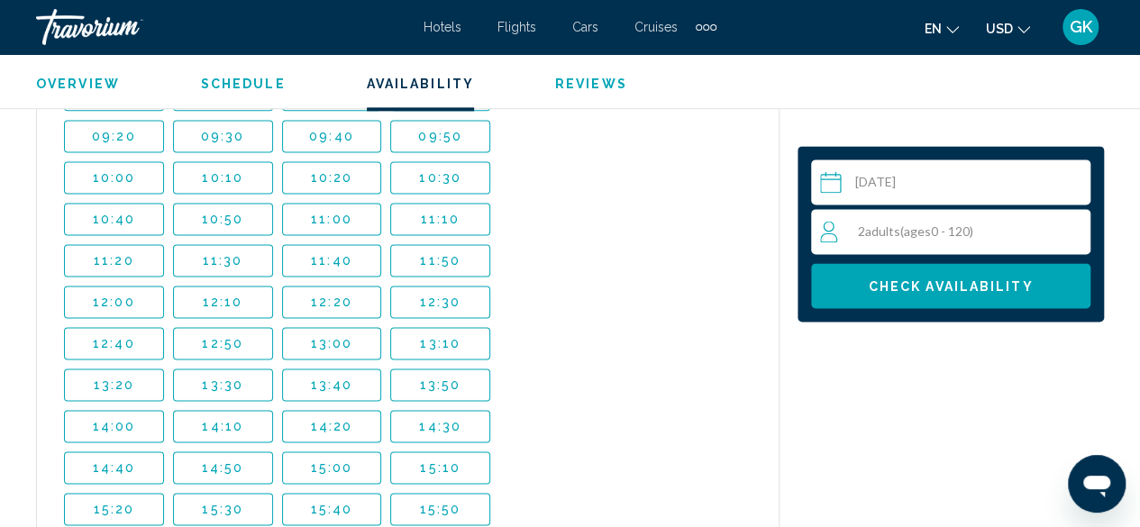
scroll to position [4658, 0]
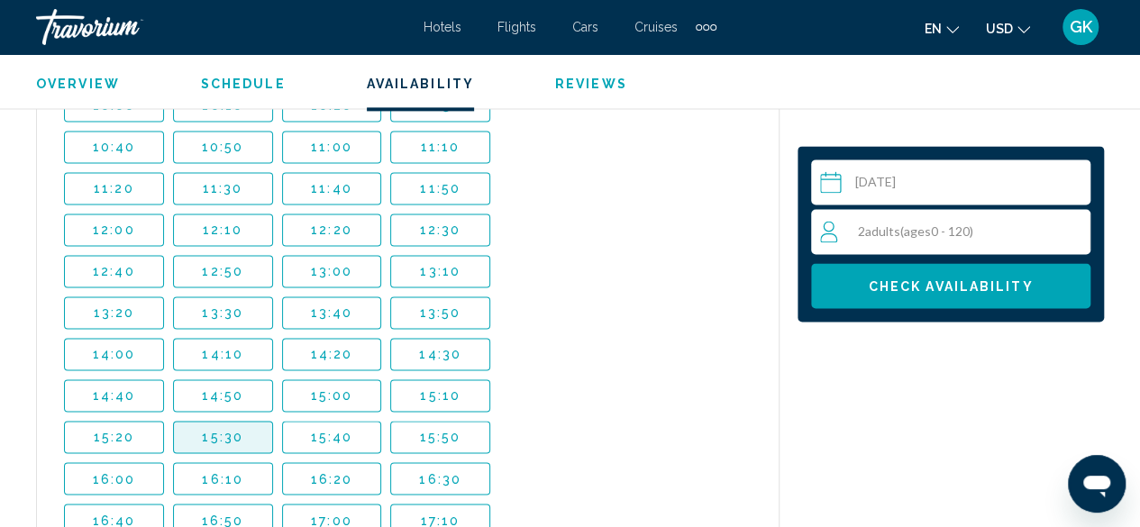
click at [244, 421] on button "15:30" at bounding box center [223, 437] width 100 height 32
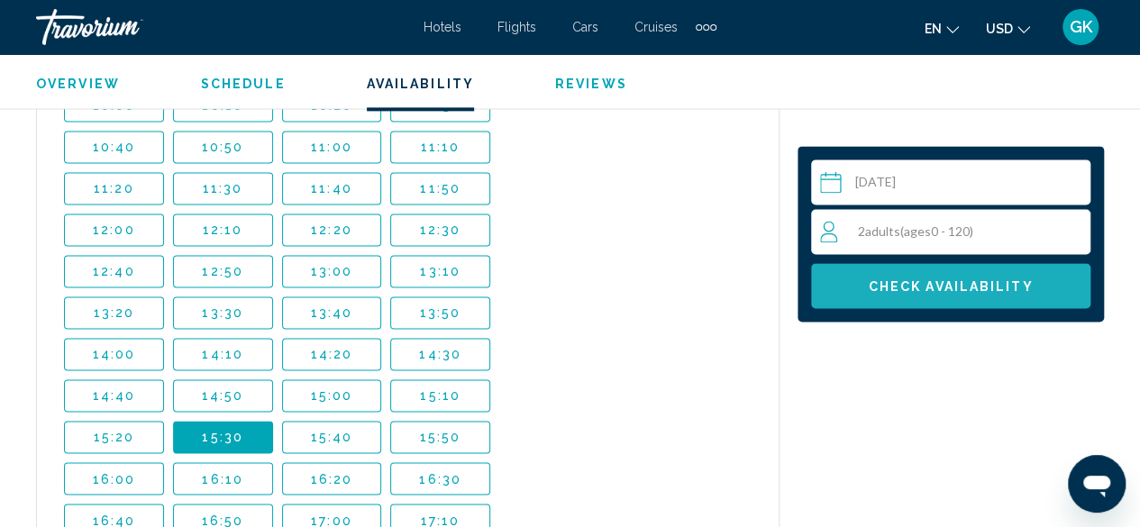
click at [963, 282] on span "Check Availability" at bounding box center [950, 286] width 165 height 14
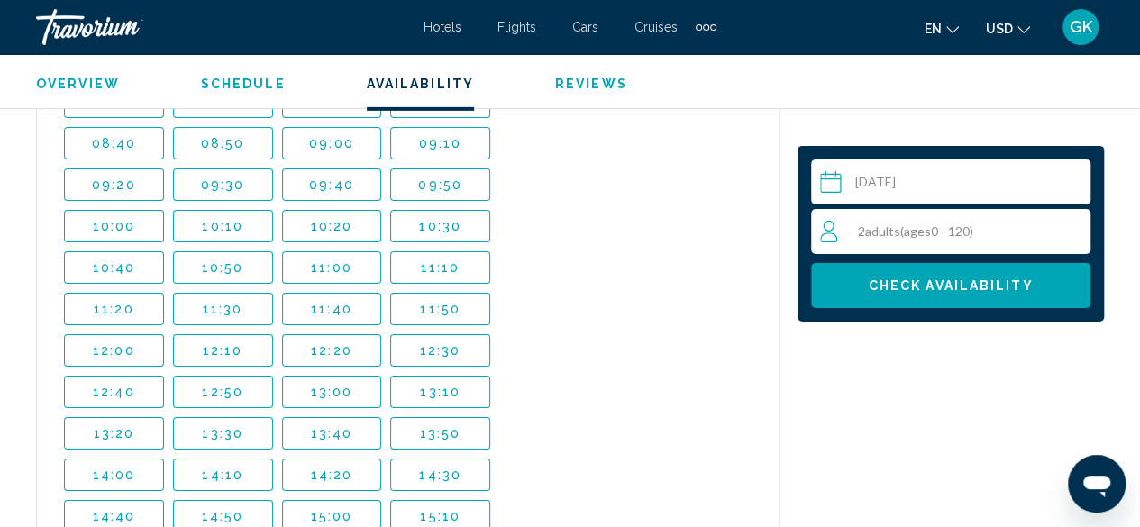
scroll to position [6423, 0]
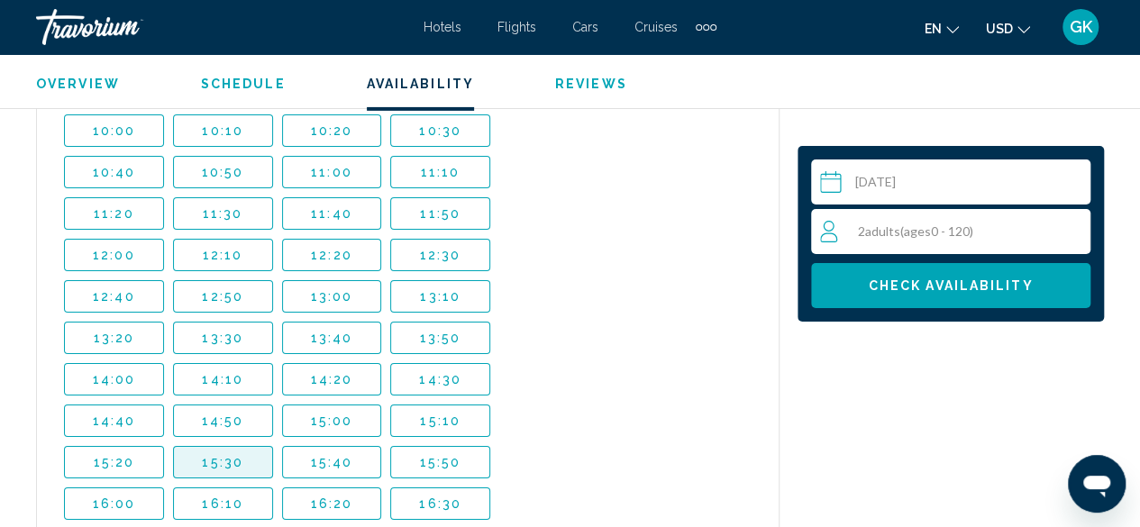
click at [244, 446] on button "15:30" at bounding box center [223, 462] width 100 height 32
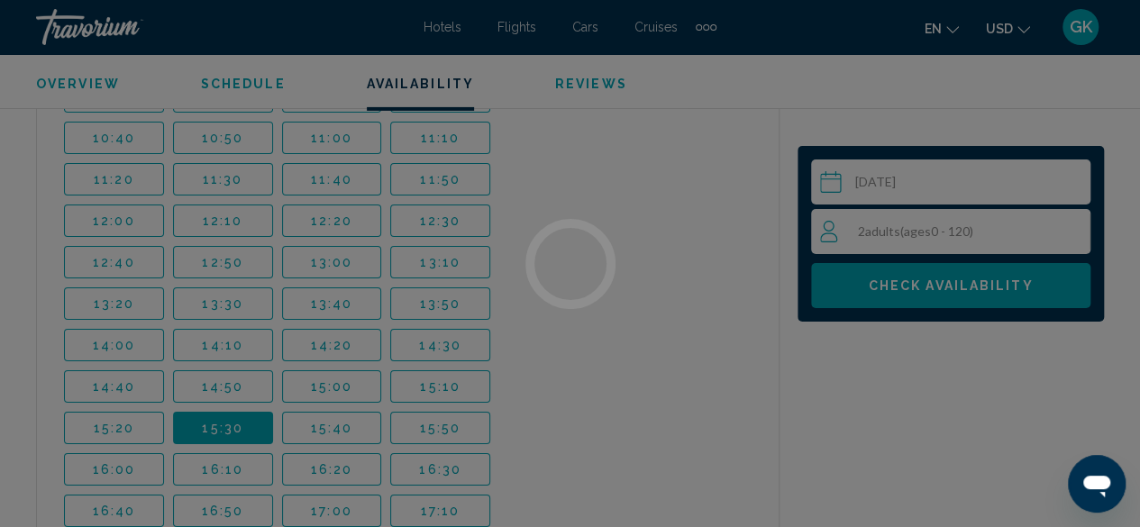
click at [996, 284] on div at bounding box center [570, 263] width 1140 height 527
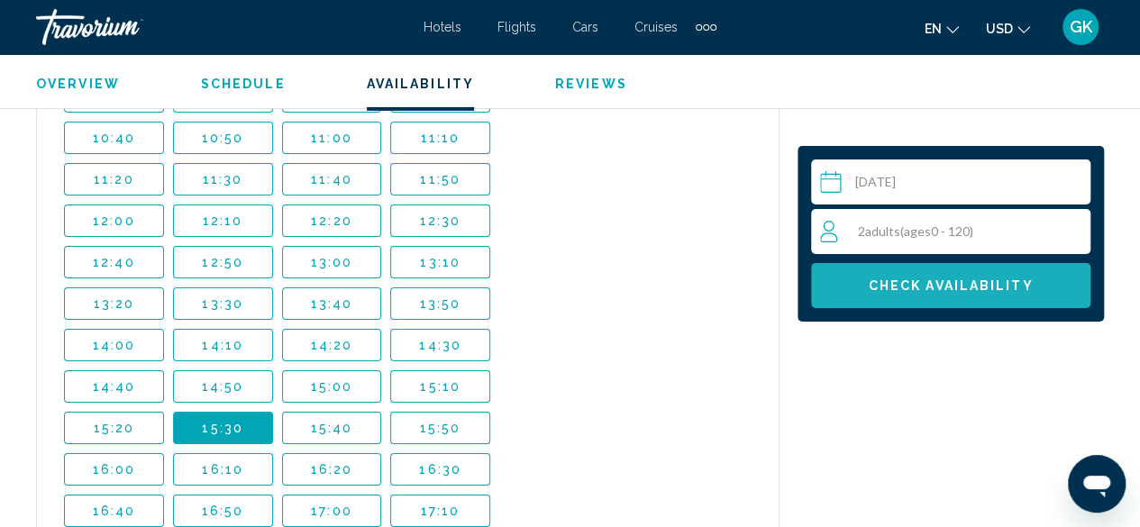
click at [996, 284] on span "Check Availability" at bounding box center [950, 286] width 165 height 14
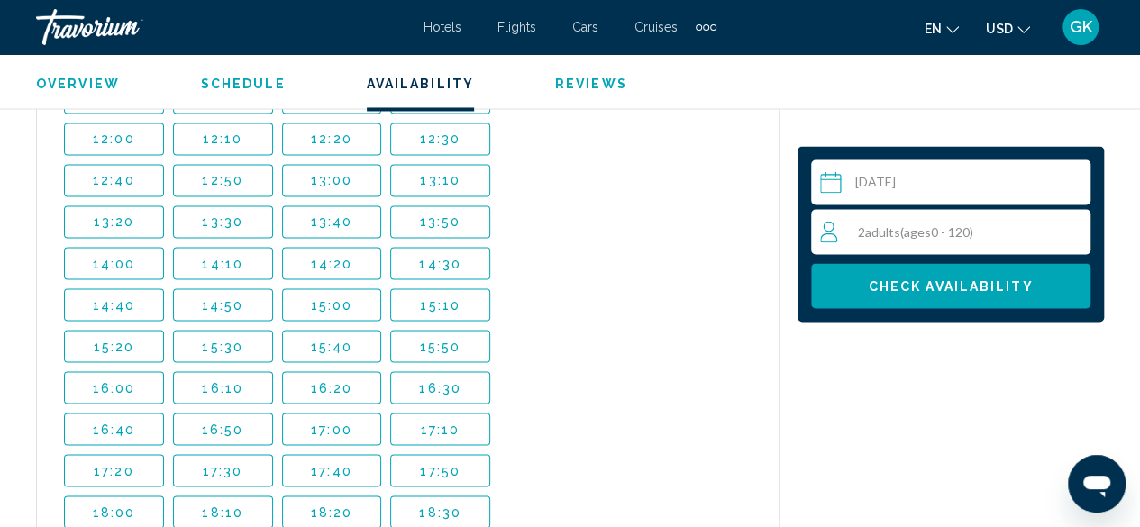
scroll to position [11610, 0]
click at [228, 463] on span "15:30" at bounding box center [222, 470] width 41 height 14
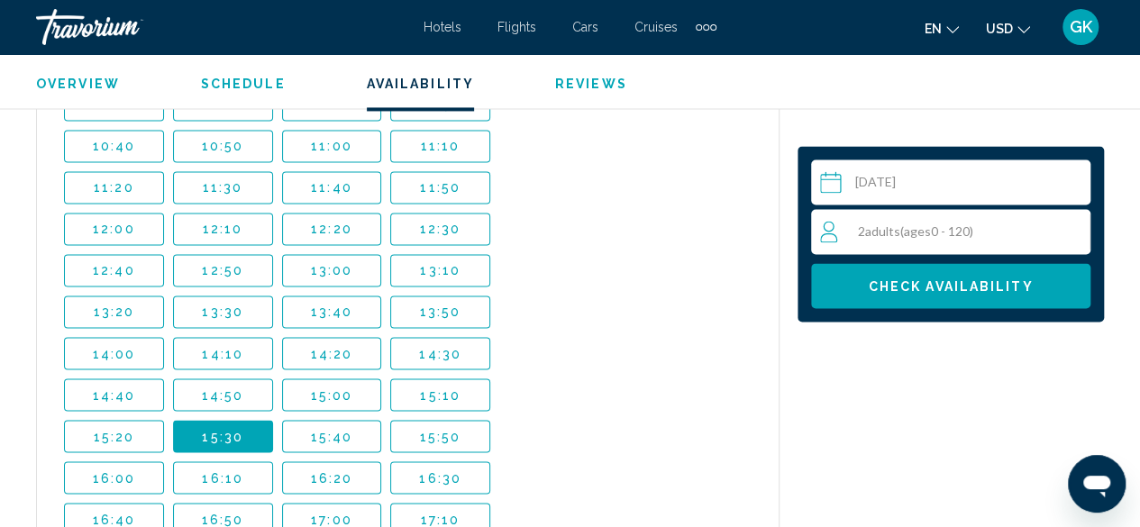
click at [953, 282] on span "Check Availability" at bounding box center [950, 286] width 165 height 14
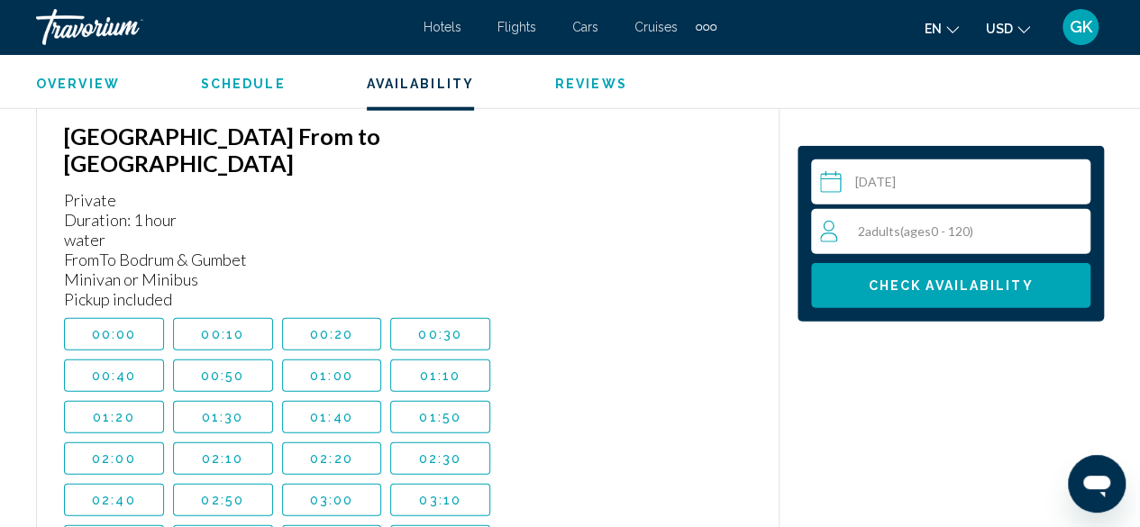
scroll to position [12514, 0]
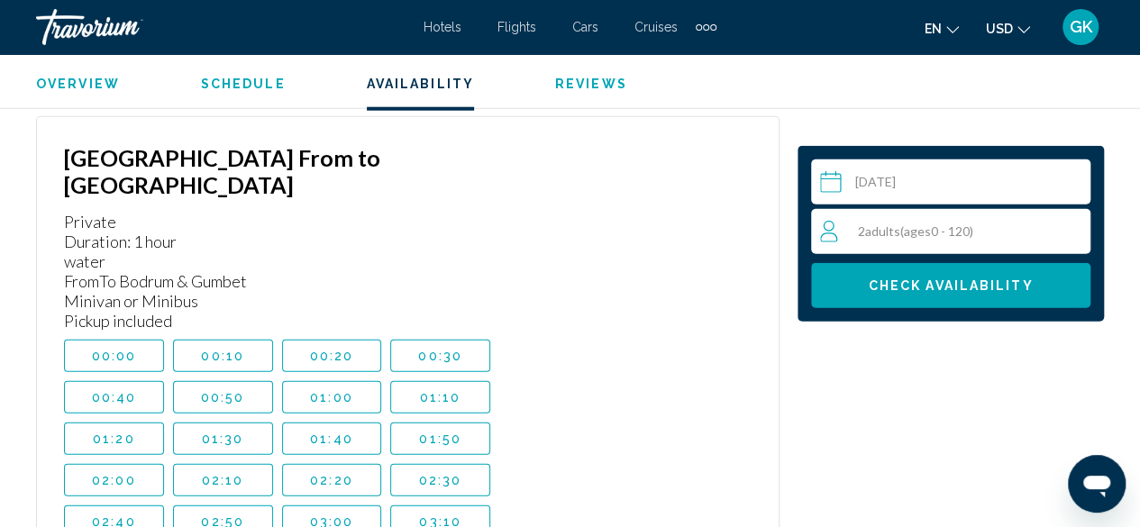
click at [438, 35] on div "Hotels Flights Cars Cruises Activities Hotels Flights Cars Cruises Activities" at bounding box center [569, 27] width 293 height 29
click at [441, 26] on span "Hotels" at bounding box center [442, 27] width 38 height 14
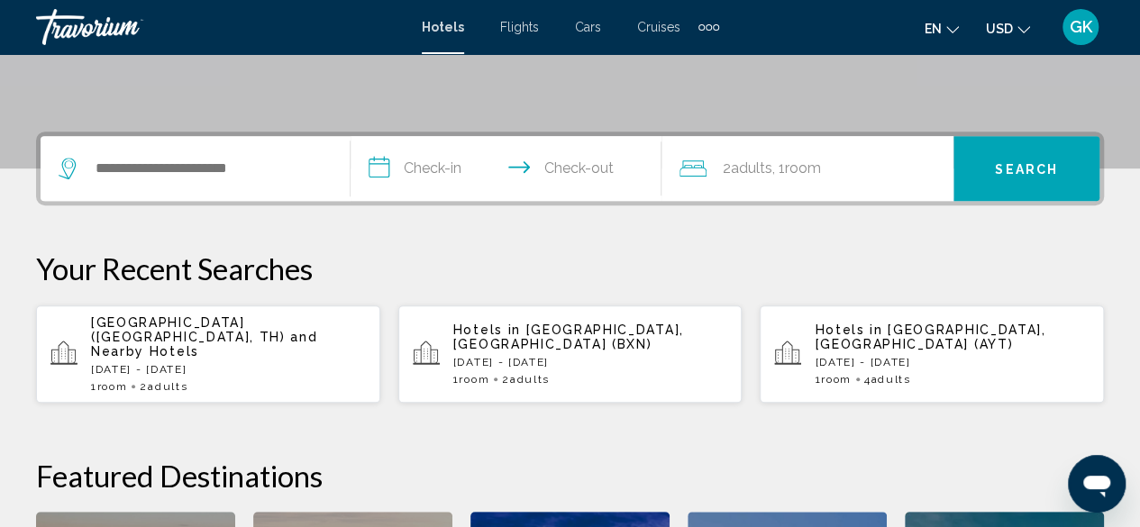
scroll to position [384, 0]
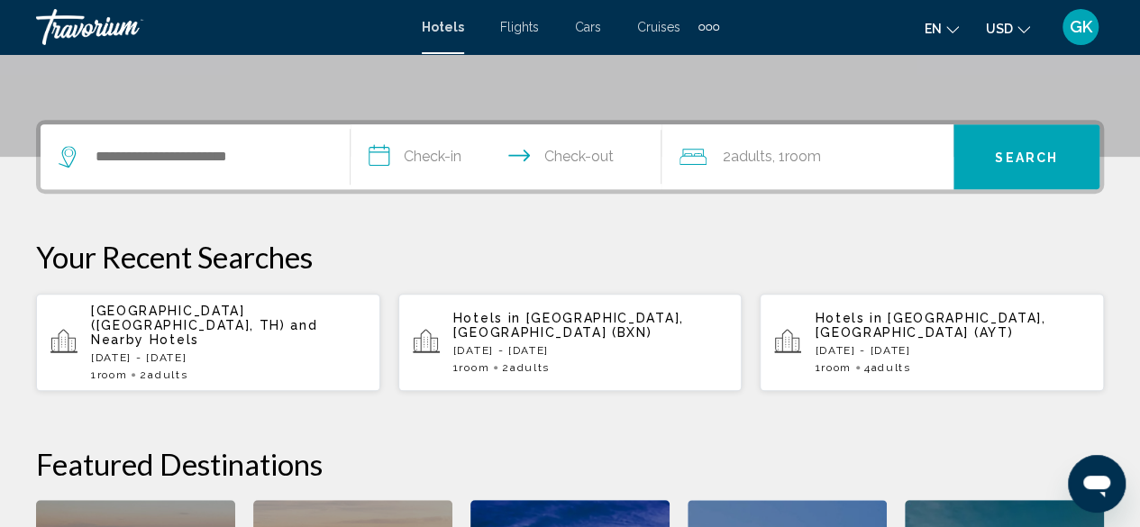
click at [557, 344] on p "[DATE] - [DATE]" at bounding box center [590, 350] width 275 height 13
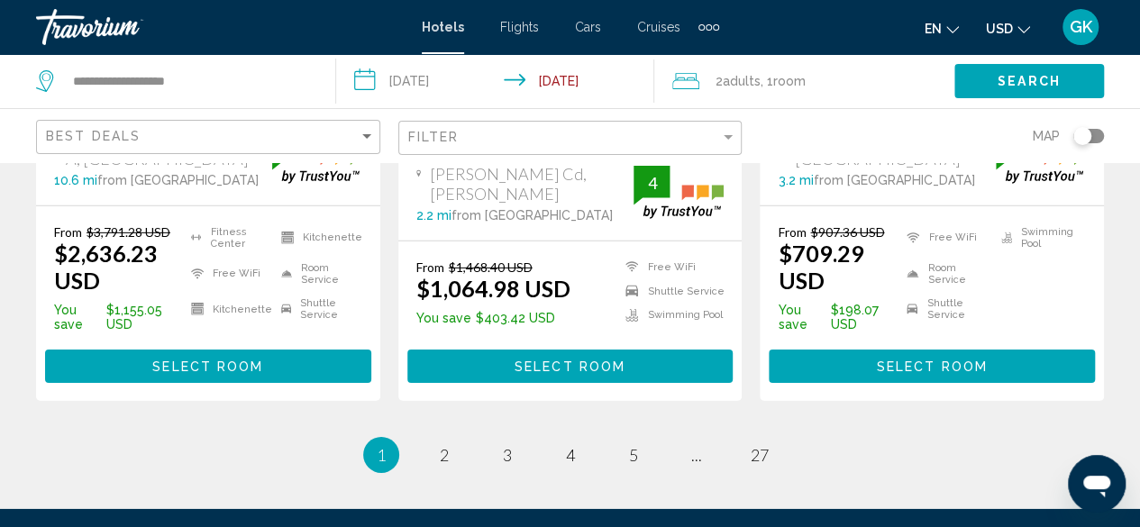
scroll to position [2670, 0]
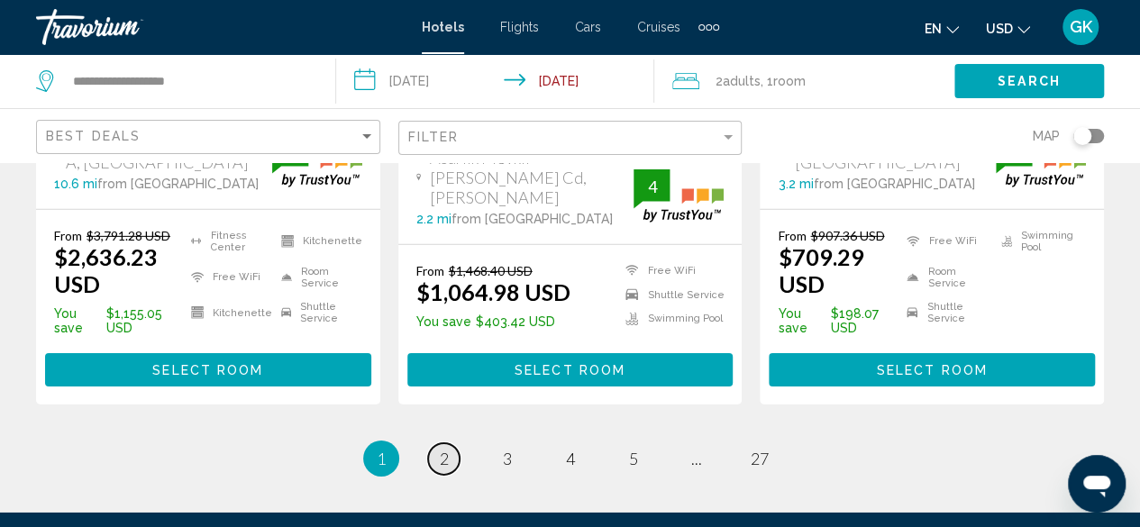
click at [446, 449] on span "2" at bounding box center [444, 459] width 9 height 20
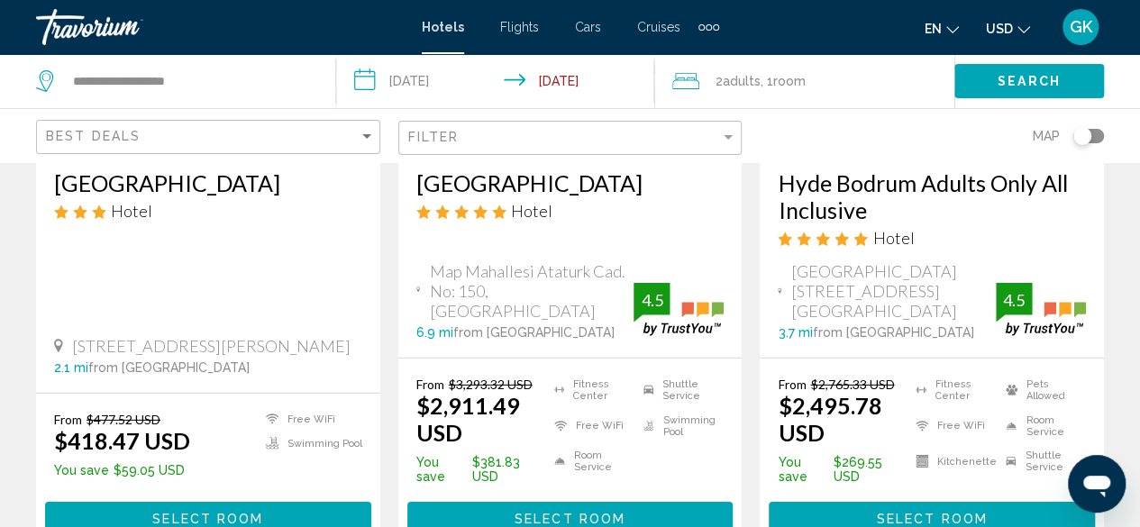
scroll to position [2584, 0]
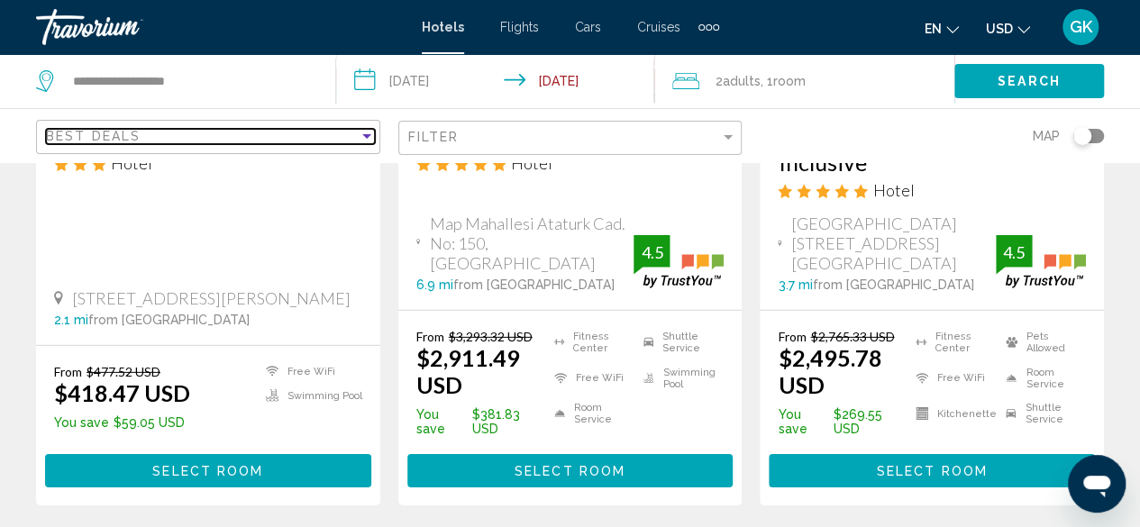
click at [365, 132] on div "Sort by" at bounding box center [367, 136] width 16 height 14
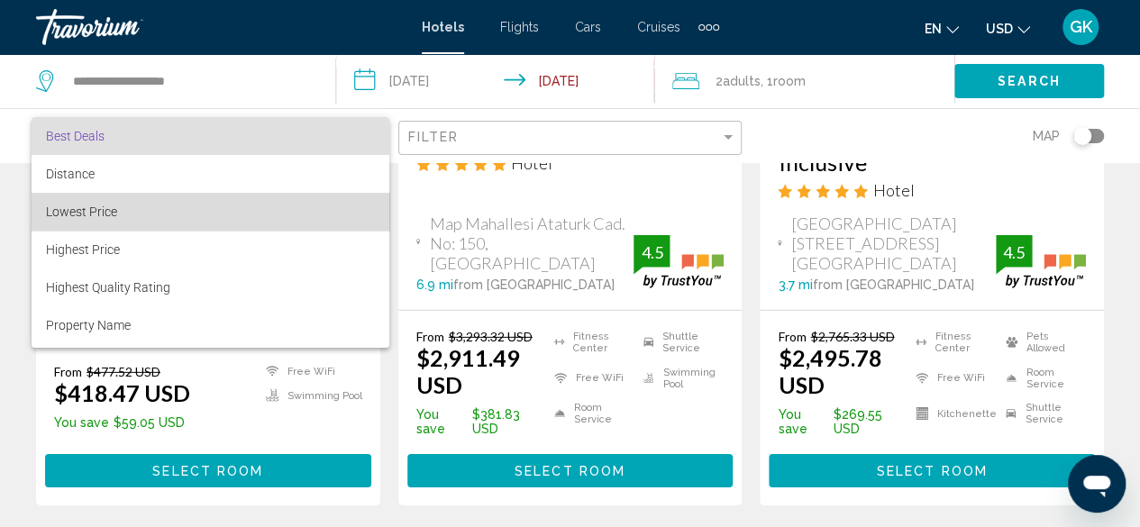
click at [313, 214] on span "Lowest Price" at bounding box center [210, 212] width 329 height 38
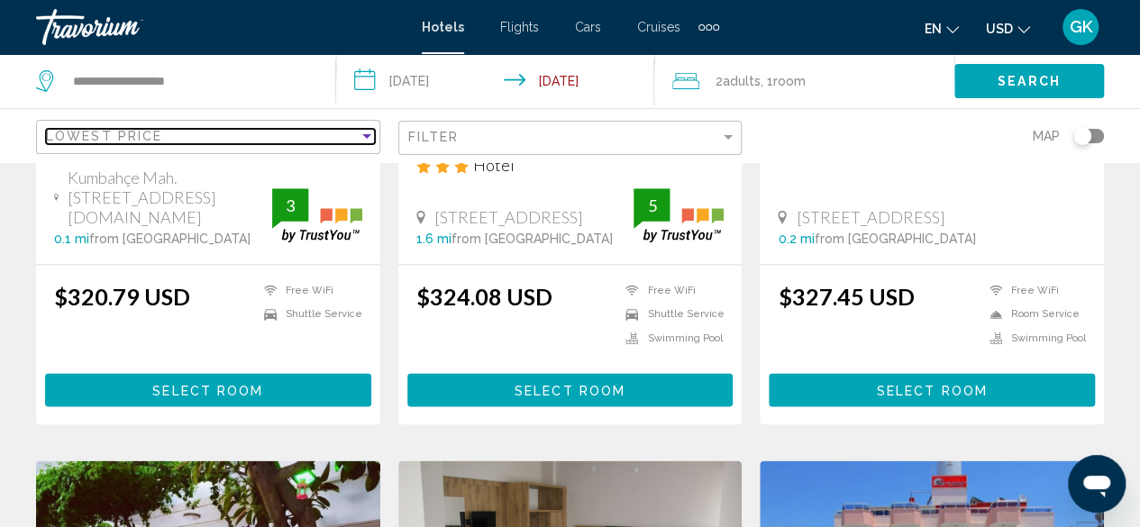
scroll to position [1091, 0]
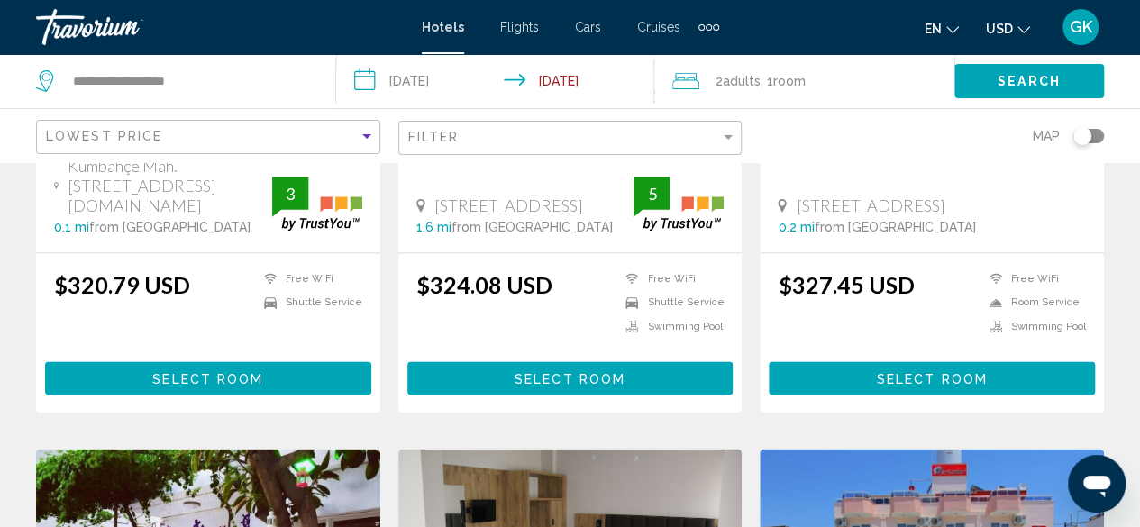
click at [580, 371] on span "Select Room" at bounding box center [569, 378] width 111 height 14
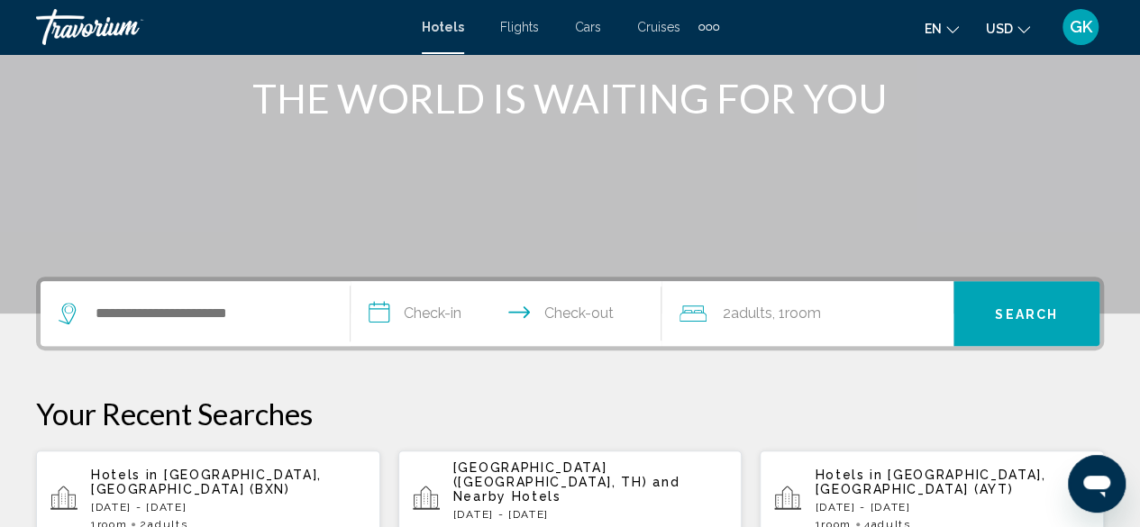
scroll to position [335, 0]
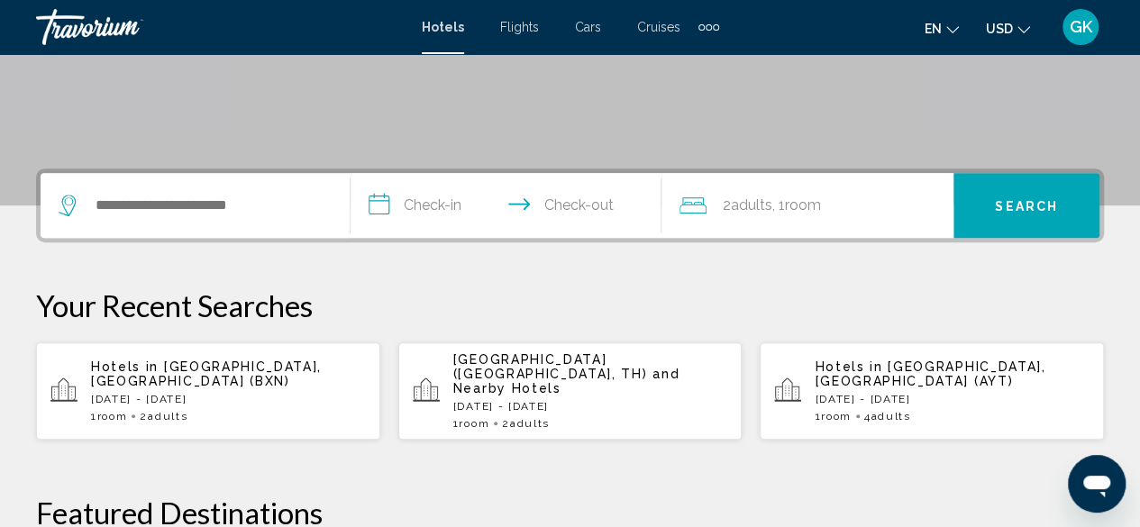
click at [146, 390] on div "Hotels in [GEOGRAPHIC_DATA], [GEOGRAPHIC_DATA] (BXN) [DATE] - [DATE] 1 Room roo…" at bounding box center [228, 390] width 275 height 63
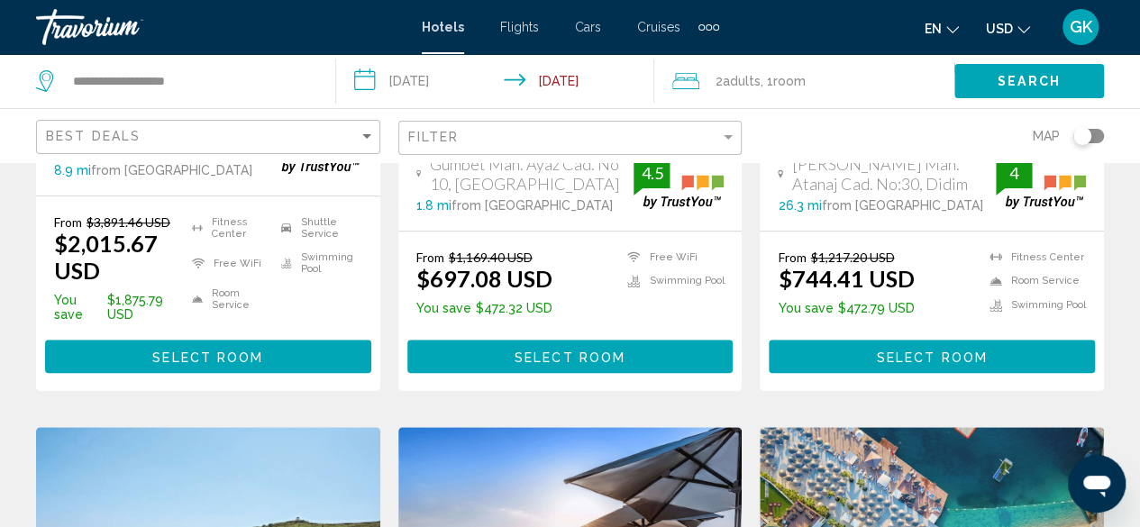
scroll to position [516, 0]
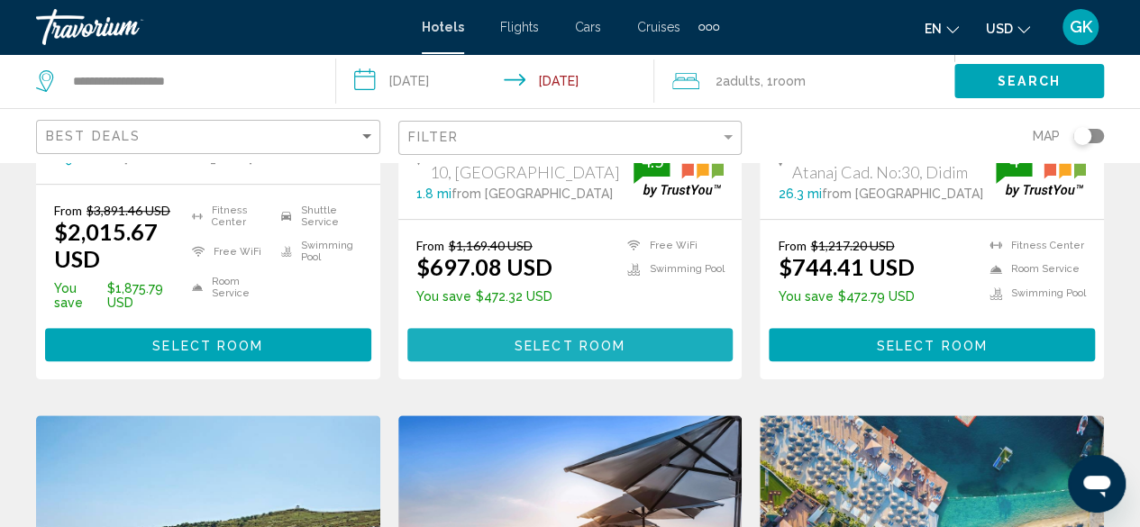
click at [522, 338] on span "Select Room" at bounding box center [569, 345] width 111 height 14
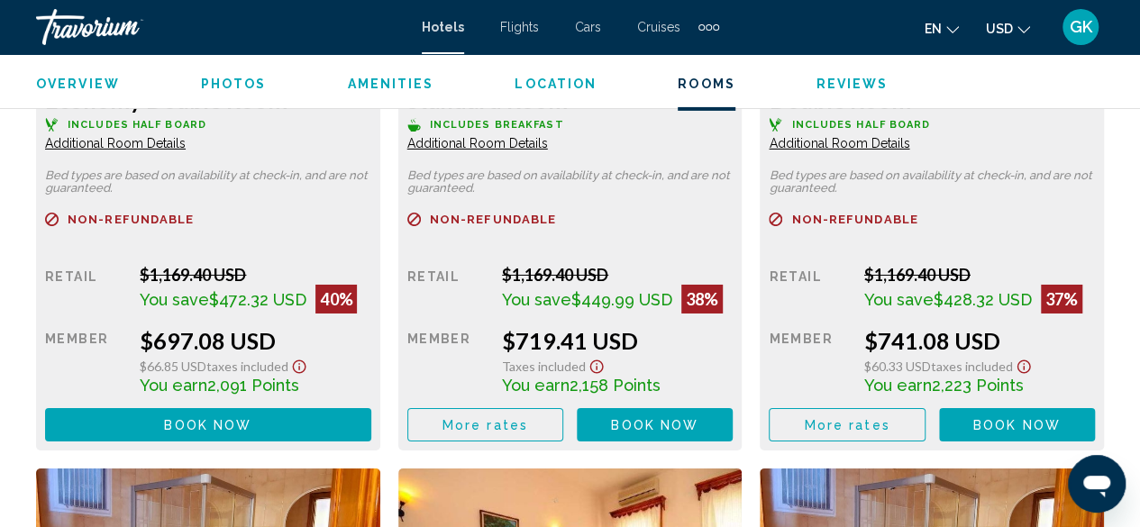
scroll to position [3086, 0]
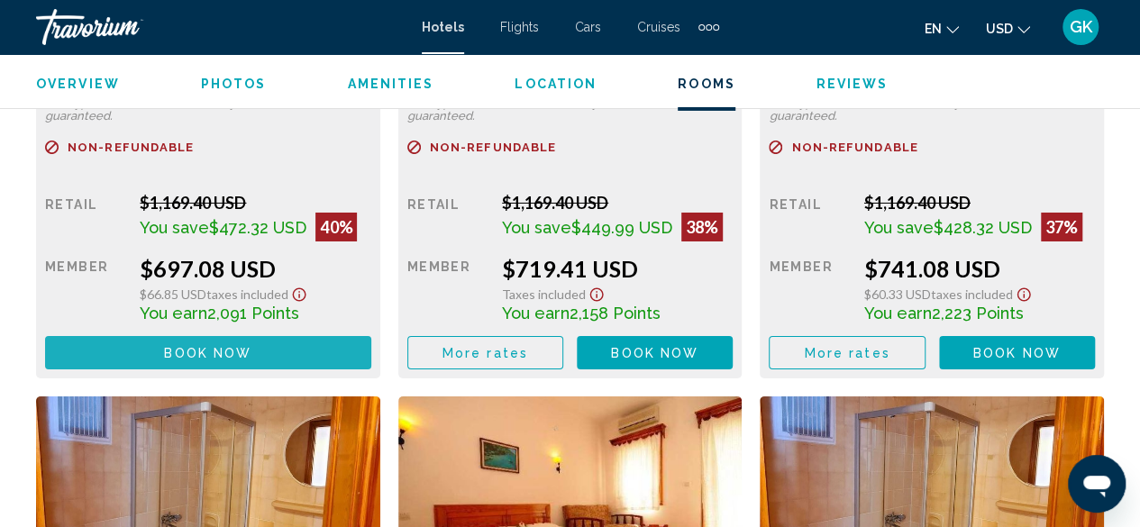
click at [259, 352] on button "Book now No longer available" at bounding box center [208, 352] width 326 height 33
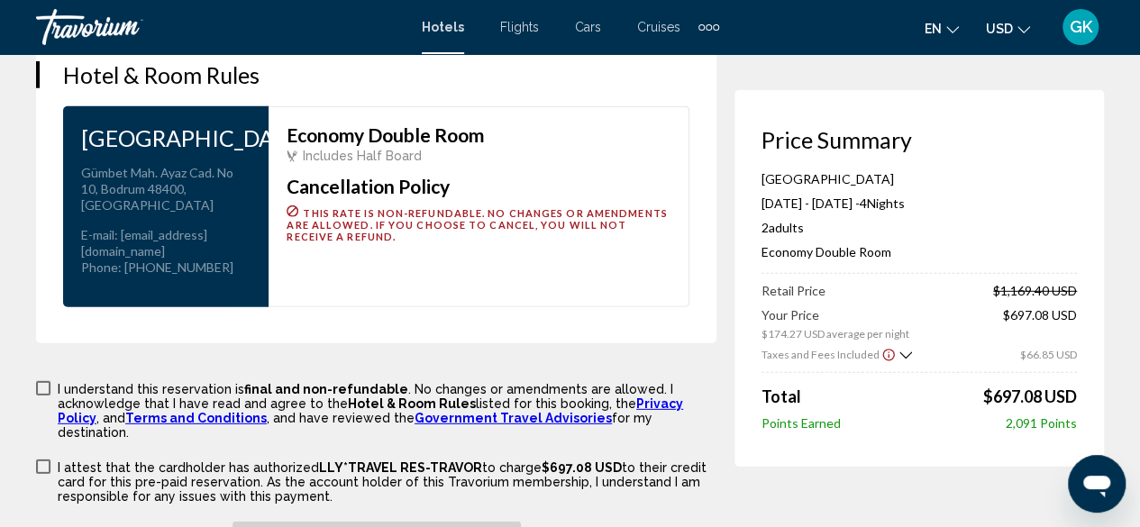
scroll to position [2400, 0]
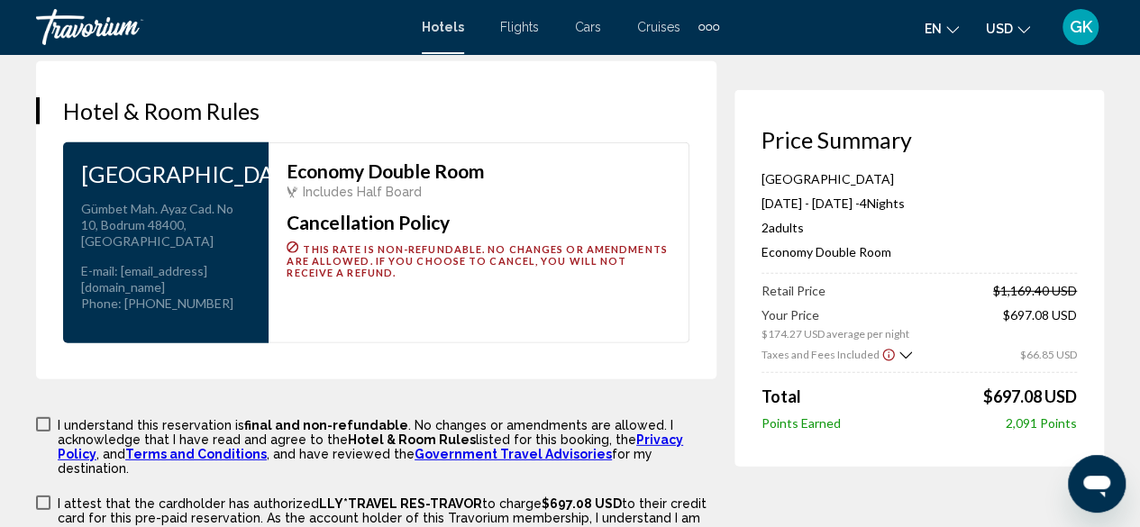
click at [900, 356] on icon "Show Taxes and Fees breakdown" at bounding box center [905, 355] width 13 height 15
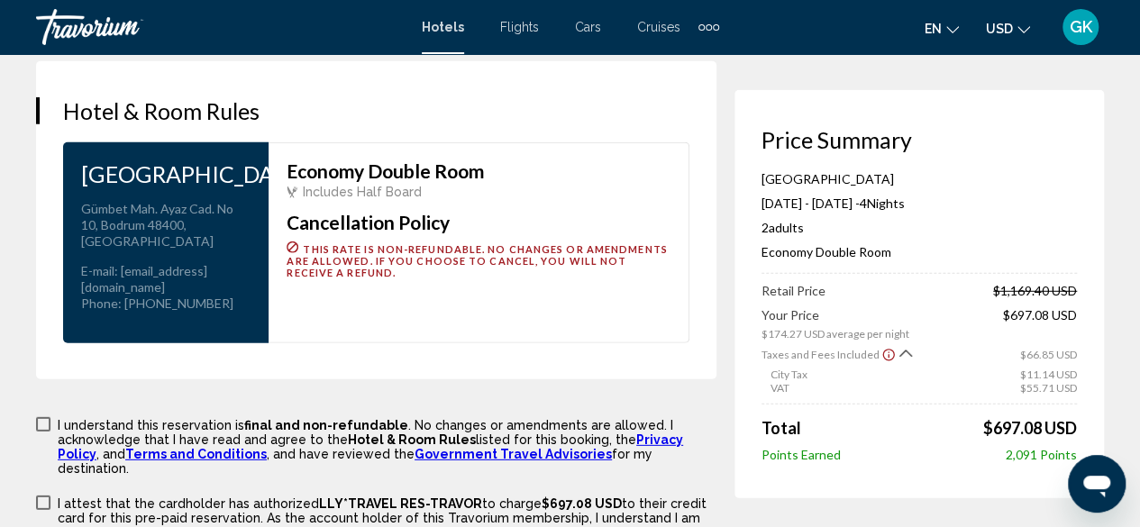
click at [568, 313] on div "Economy Double Room Includes Half Board Cancellation Policy This rate is non-re…" at bounding box center [478, 242] width 421 height 201
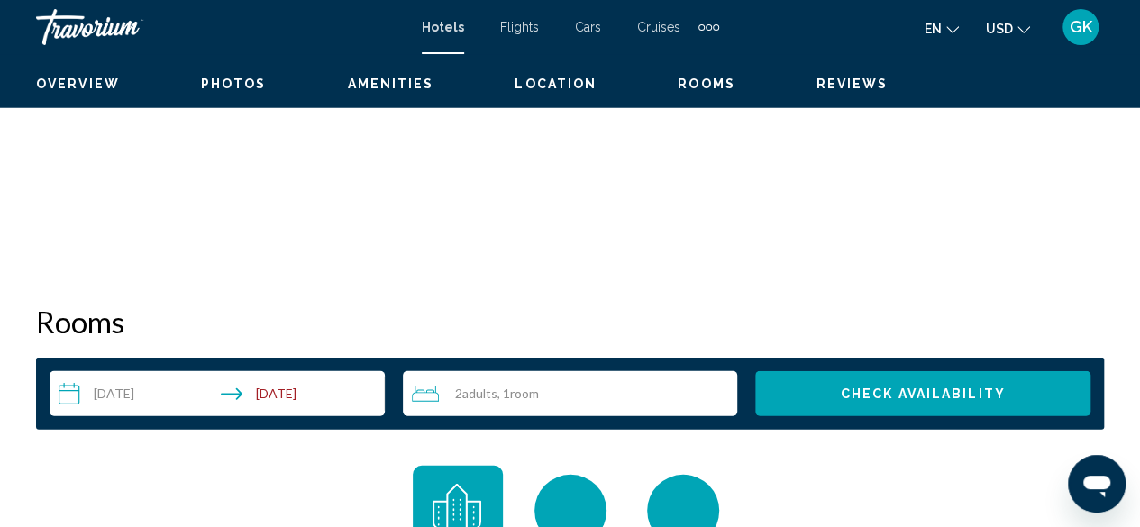
scroll to position [218, 0]
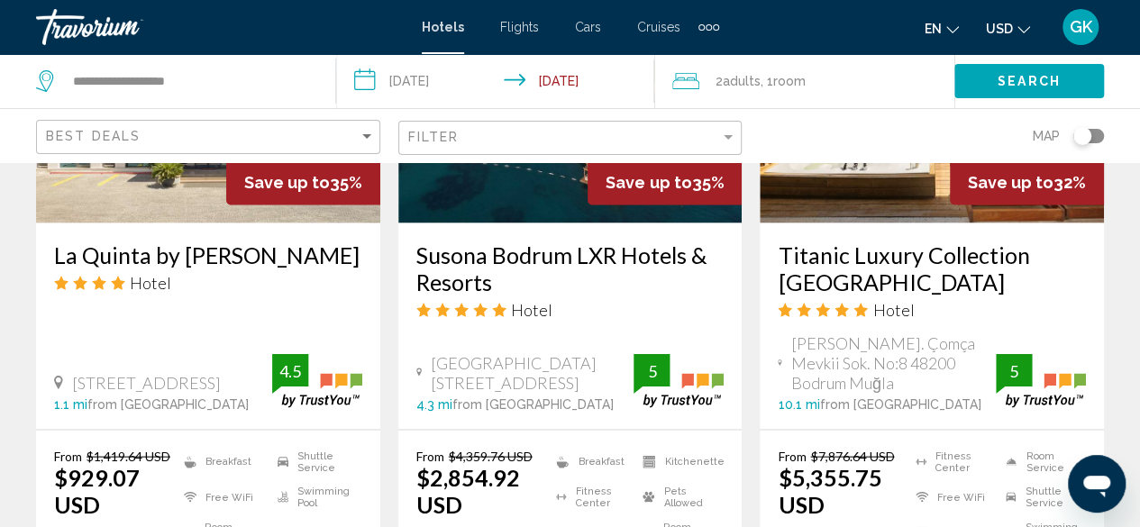
scroll to position [1776, 0]
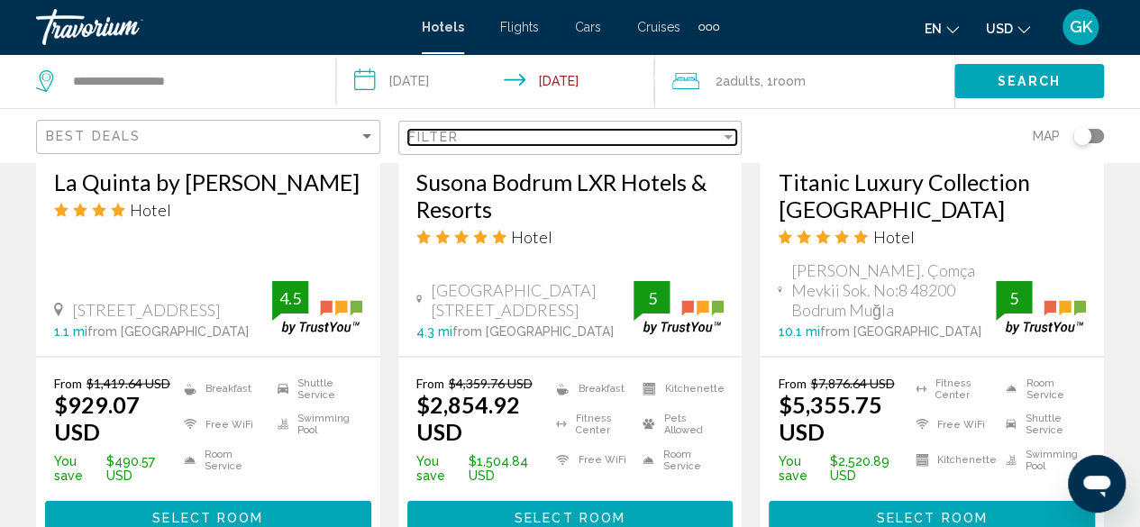
click at [731, 139] on div "Filter" at bounding box center [728, 137] width 16 height 14
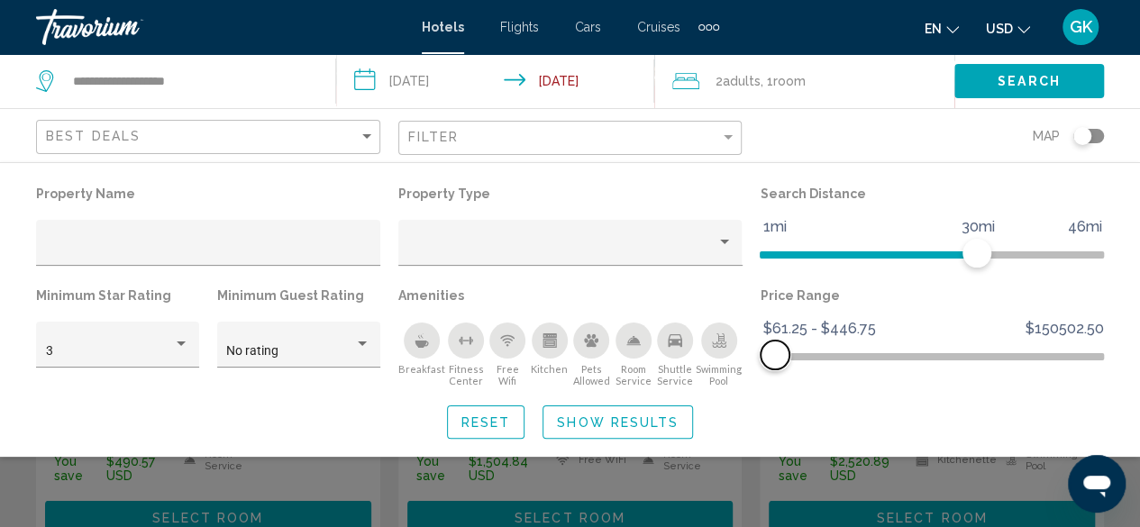
drag, startPoint x: 1094, startPoint y: 353, endPoint x: 775, endPoint y: 358, distance: 319.8
click at [775, 358] on span "Hotel Filters" at bounding box center [774, 355] width 29 height 29
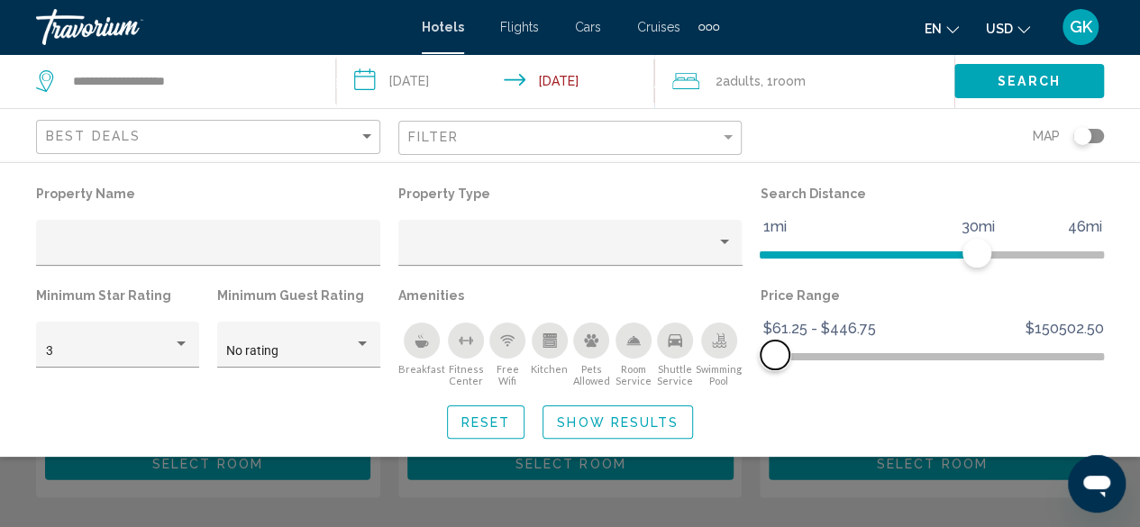
scroll to position [1043, 0]
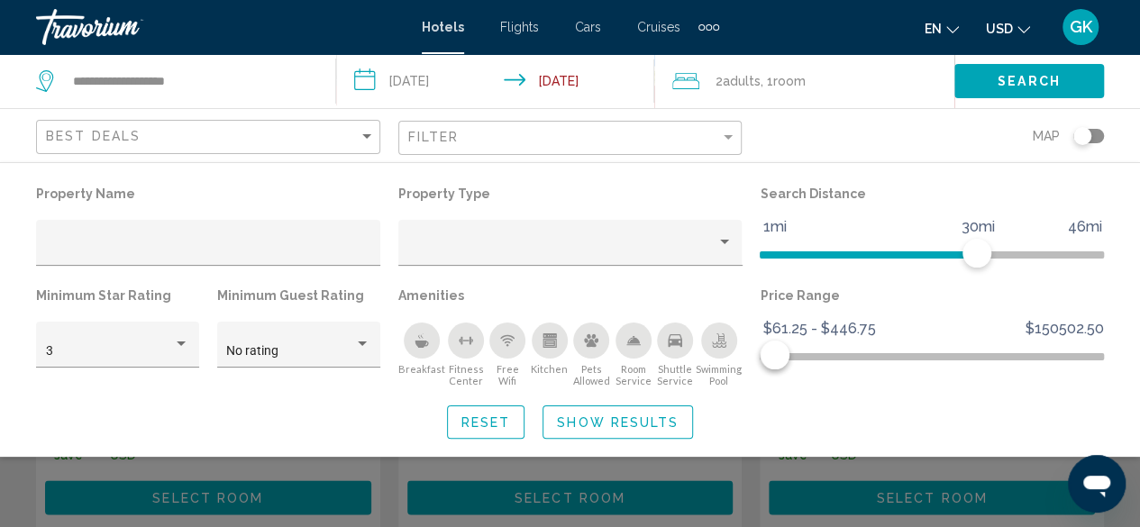
click at [426, 342] on div "Breakfast" at bounding box center [422, 340] width 36 height 36
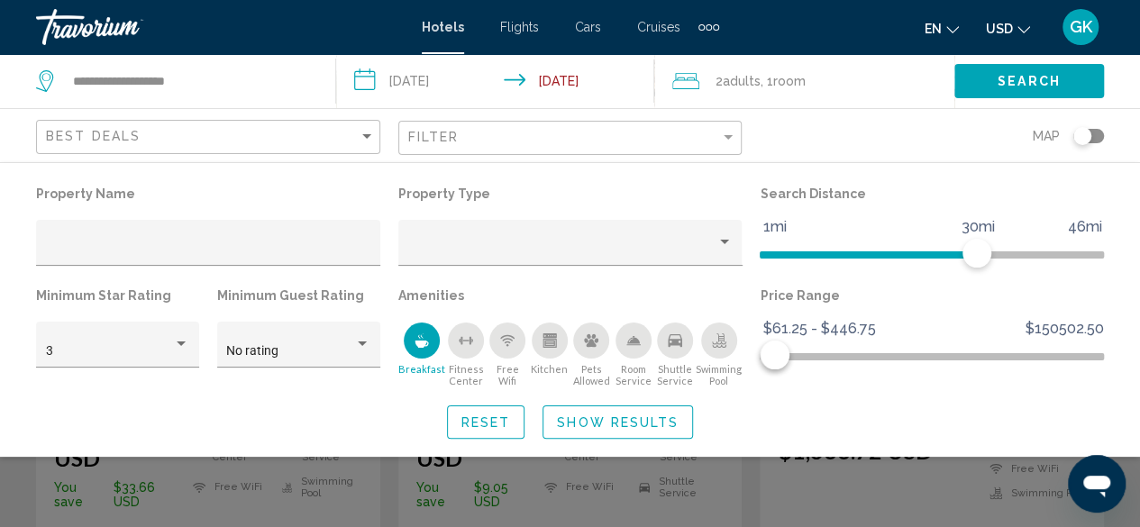
scroll to position [366, 0]
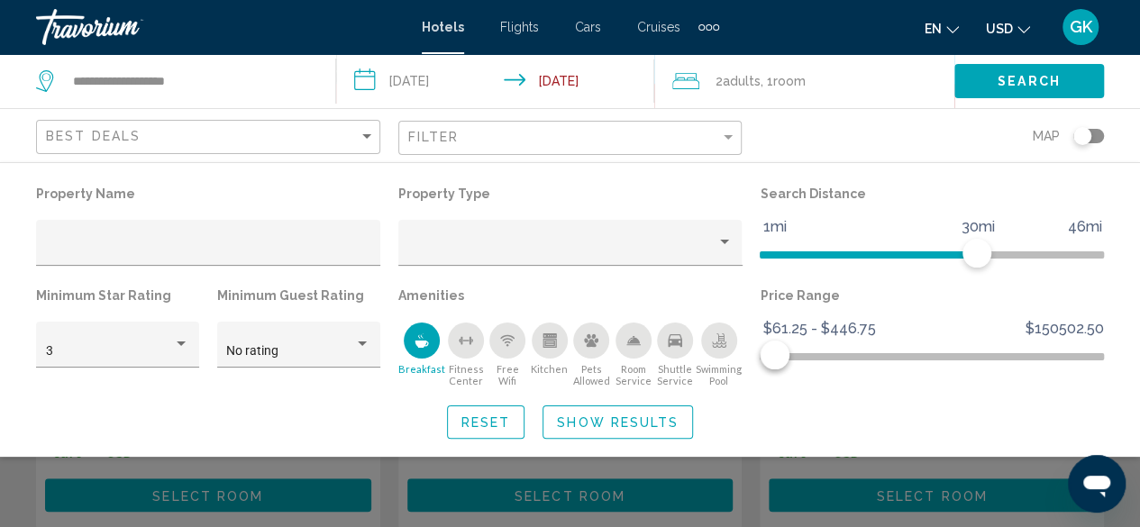
click at [724, 338] on icon "Swimming Pool" at bounding box center [719, 340] width 14 height 14
click at [623, 422] on span "Show Results" at bounding box center [618, 422] width 122 height 14
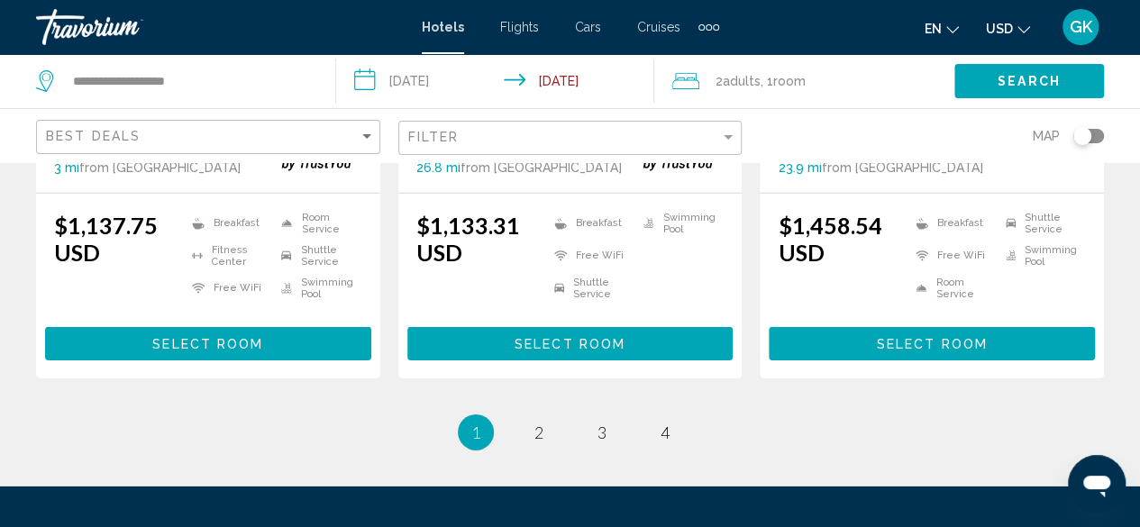
scroll to position [2632, 0]
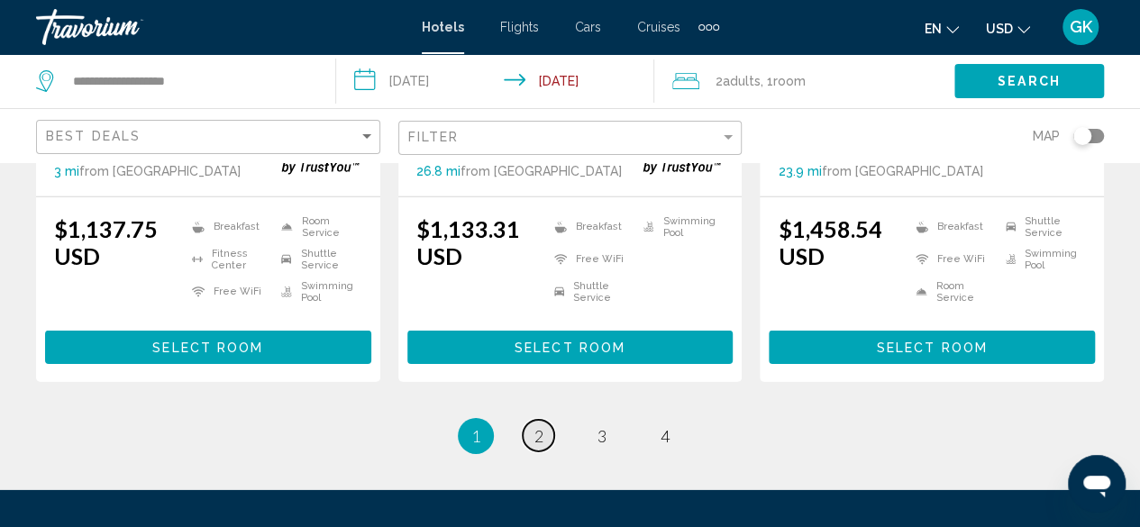
click at [544, 420] on link "page 2" at bounding box center [538, 436] width 32 height 32
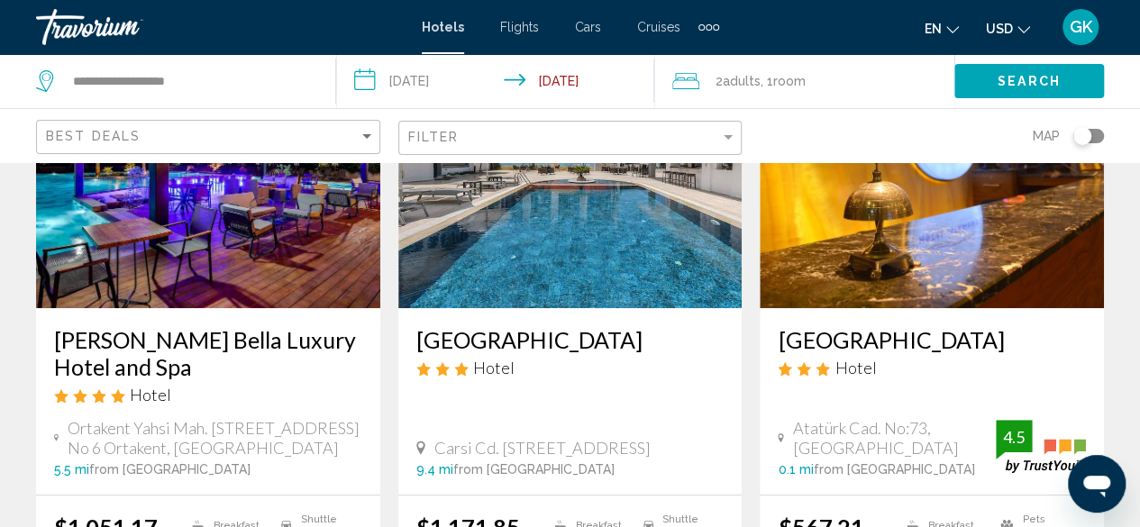
scroll to position [209, 0]
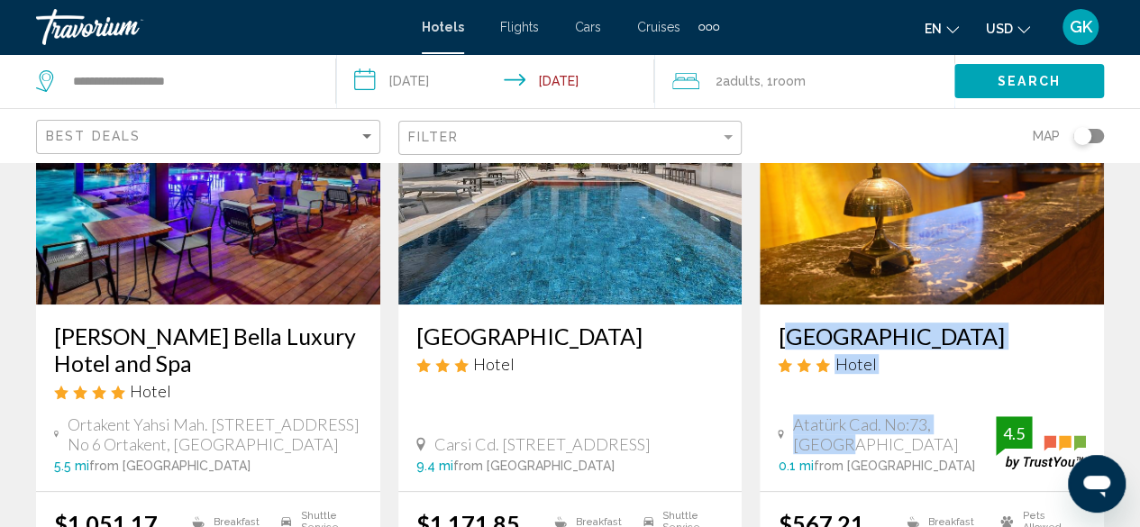
drag, startPoint x: 775, startPoint y: 329, endPoint x: 992, endPoint y: 447, distance: 247.1
click at [992, 447] on div "Hotel İstanköy Hotel Atatürk Cad. No:73, Bodrum 0.1 mi from Bodrum city center …" at bounding box center [931, 397] width 344 height 186
copy div "Hotel İstanköy Hotel Atatürk Cad. No:73, Bodrum"
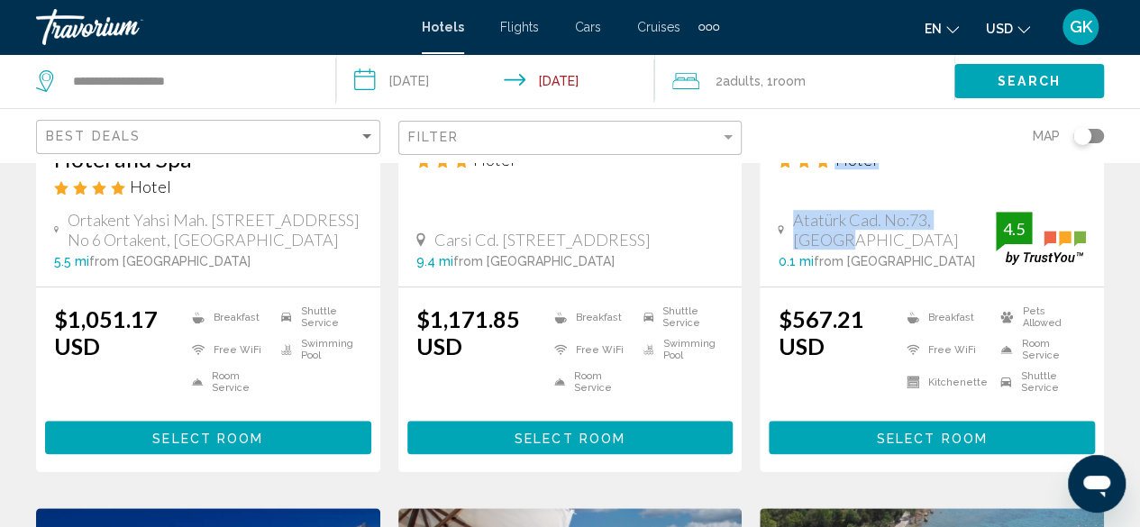
scroll to position [461, 0]
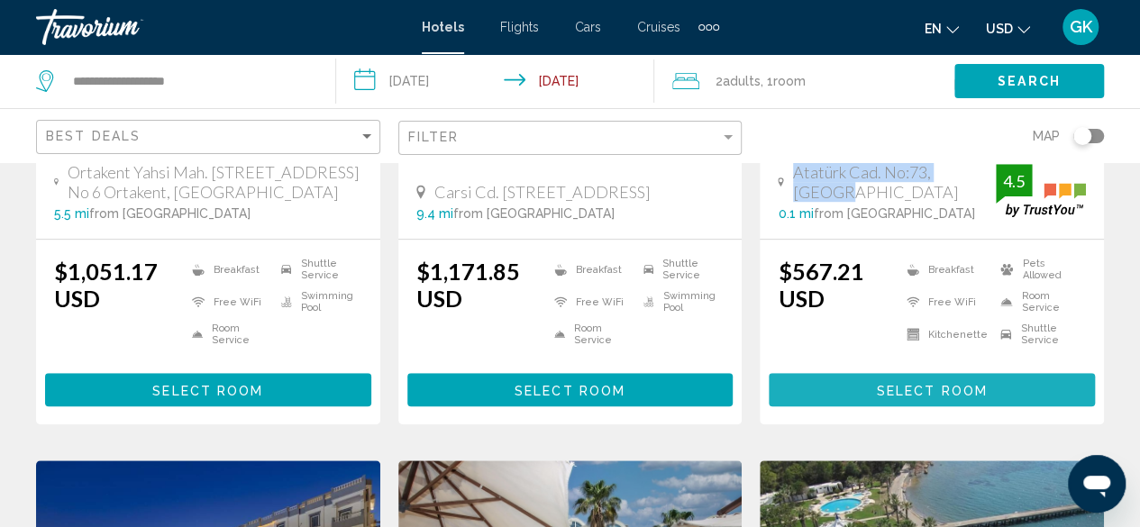
click at [952, 395] on span "Select Room" at bounding box center [931, 390] width 111 height 14
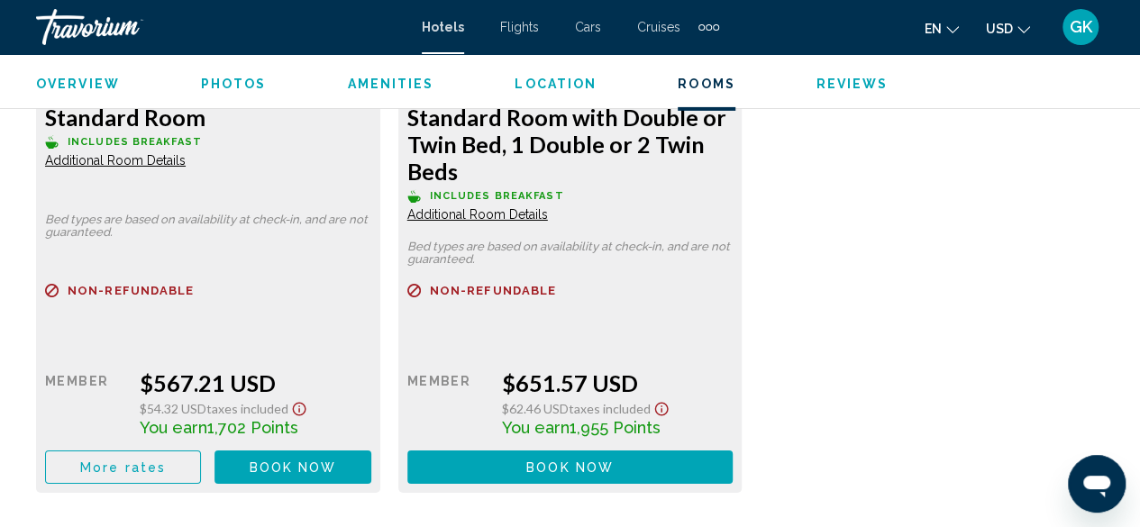
scroll to position [2992, 0]
